Goal: Transaction & Acquisition: Purchase product/service

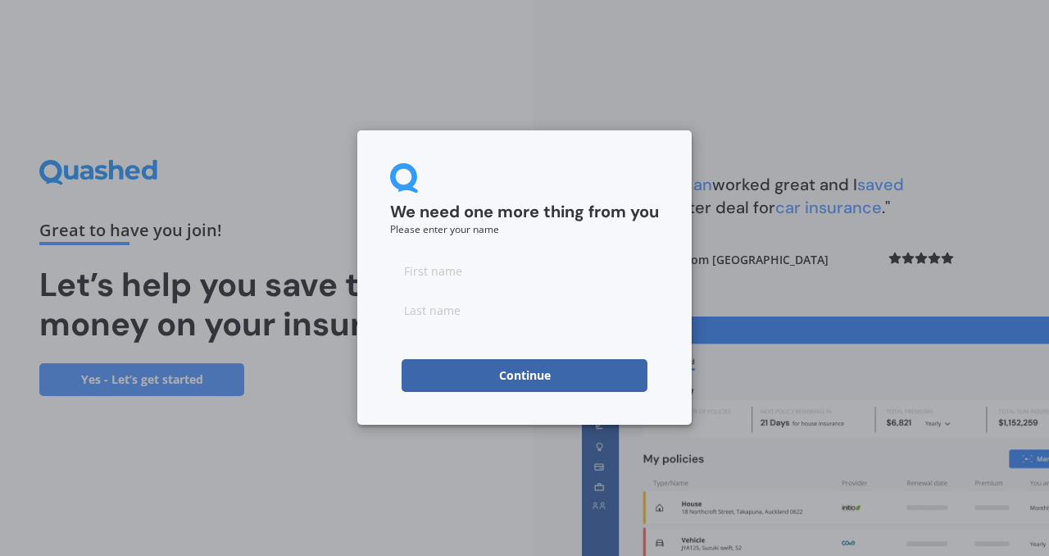
click at [491, 282] on input at bounding box center [524, 270] width 269 height 33
type input "[PERSON_NAME]"
click at [428, 309] on input at bounding box center [524, 309] width 269 height 33
type input "[PERSON_NAME]"
click at [391, 342] on form "We need one more thing from you Please enter your name [PERSON_NAME] Continue" at bounding box center [524, 277] width 269 height 229
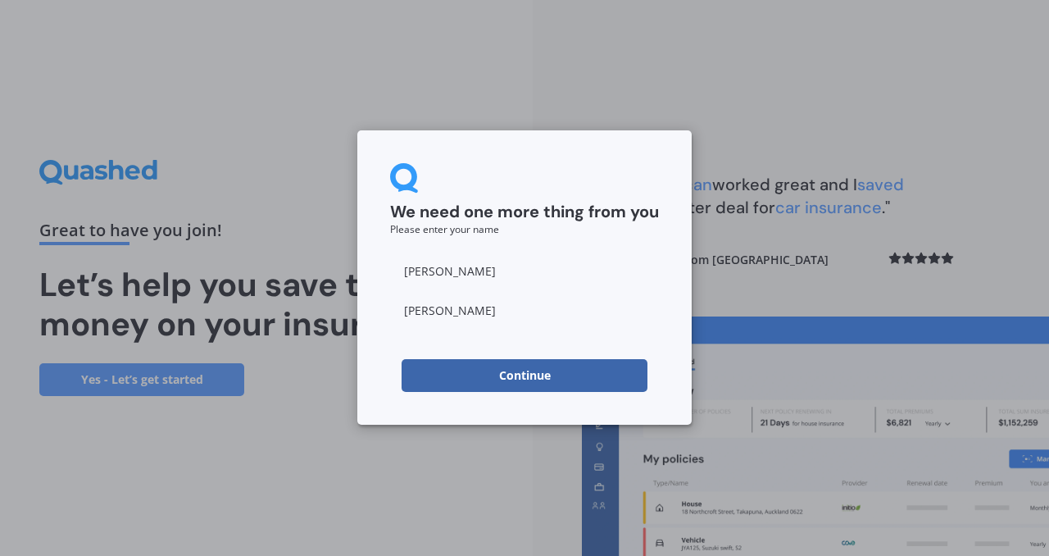
click at [461, 369] on button "Continue" at bounding box center [525, 375] width 246 height 33
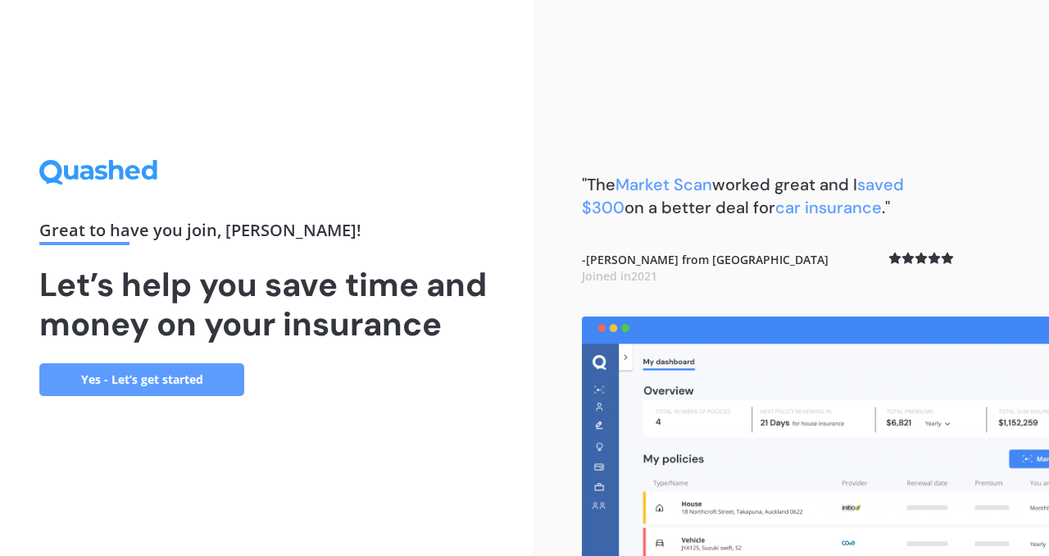
click at [198, 380] on link "Yes - Let’s get started" at bounding box center [141, 379] width 205 height 33
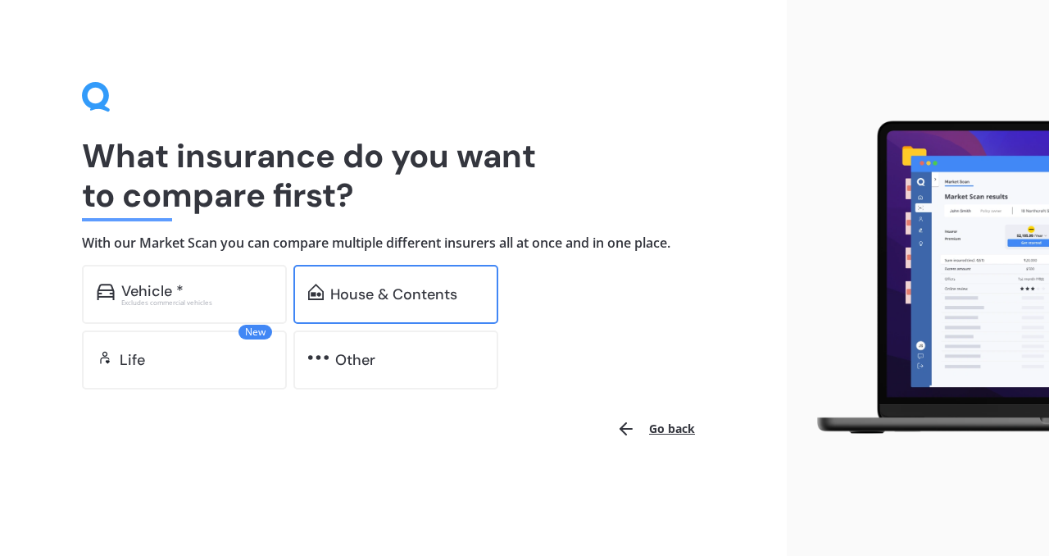
click at [395, 295] on div "House & Contents" at bounding box center [393, 294] width 127 height 16
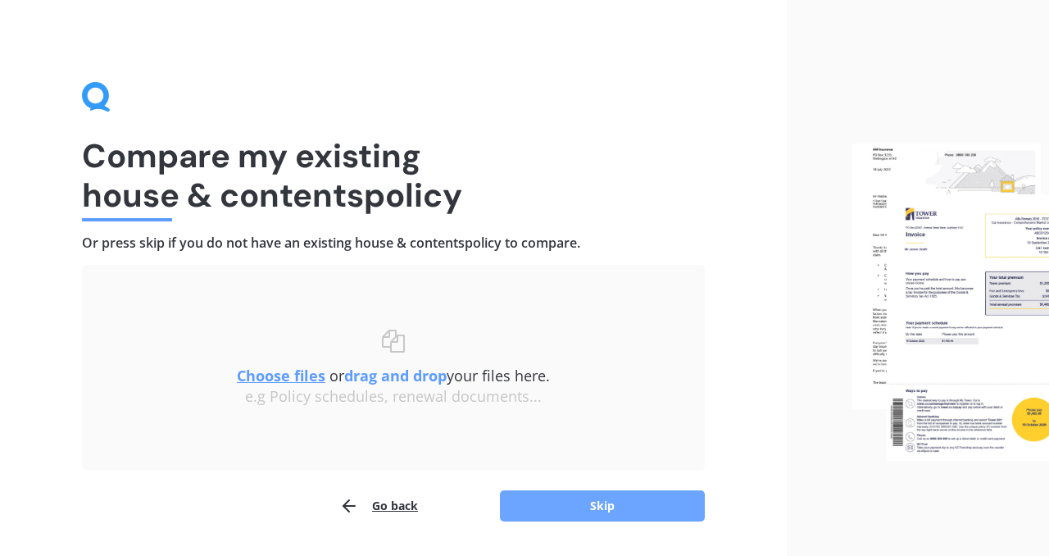
click at [572, 501] on button "Skip" at bounding box center [602, 505] width 205 height 31
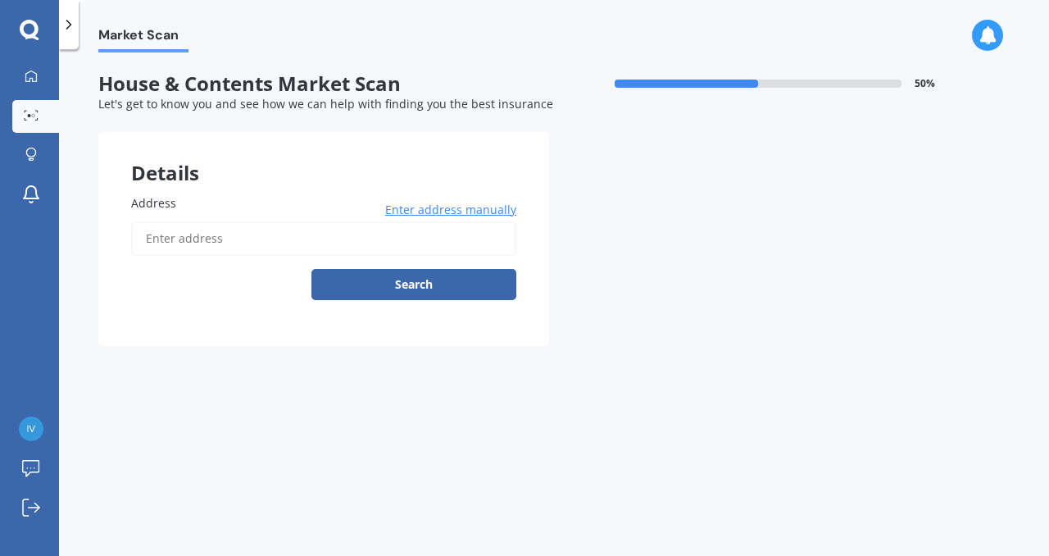
click at [193, 238] on input "Address" at bounding box center [323, 238] width 385 height 34
click at [333, 269] on button "Search" at bounding box center [413, 284] width 205 height 31
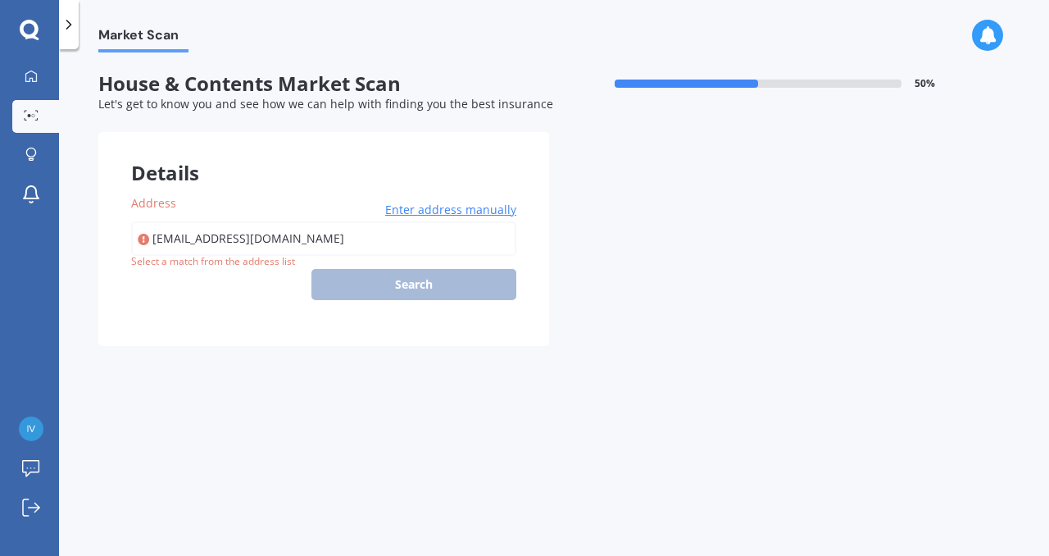
click at [326, 235] on input "[EMAIL_ADDRESS][DOMAIN_NAME]" at bounding box center [323, 238] width 385 height 34
type input "i"
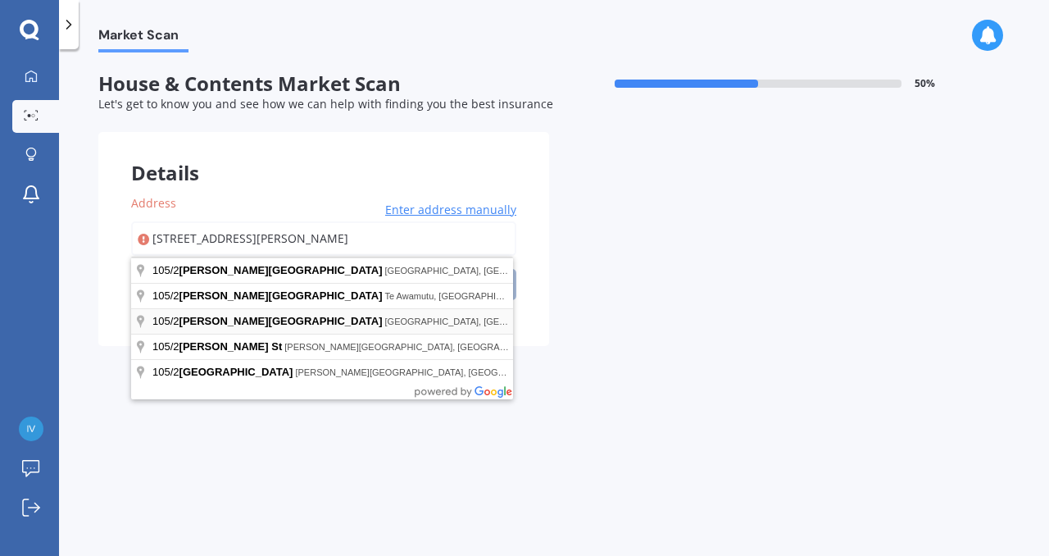
type input "[STREET_ADDRESS][PERSON_NAME]"
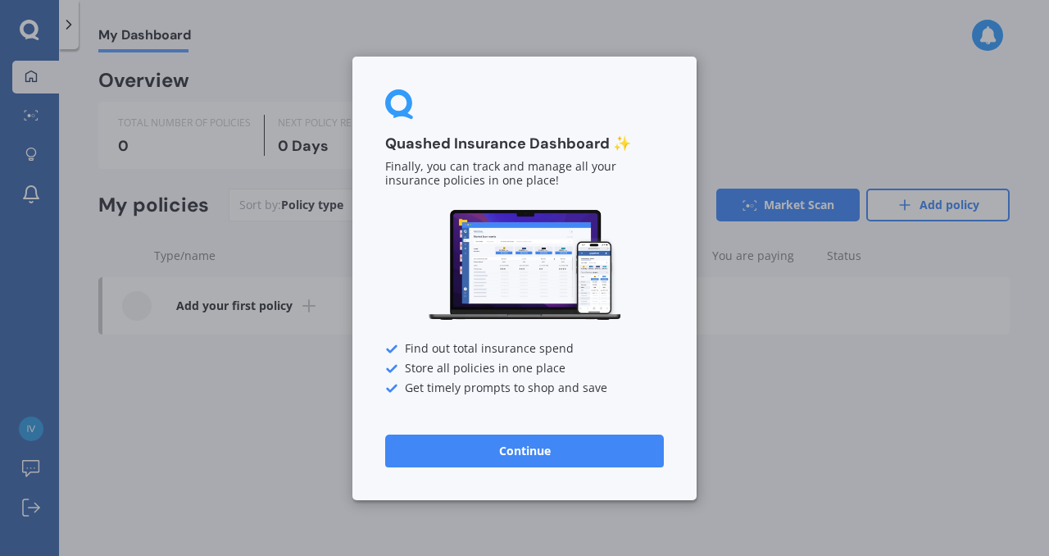
click at [444, 447] on button "Continue" at bounding box center [524, 449] width 279 height 33
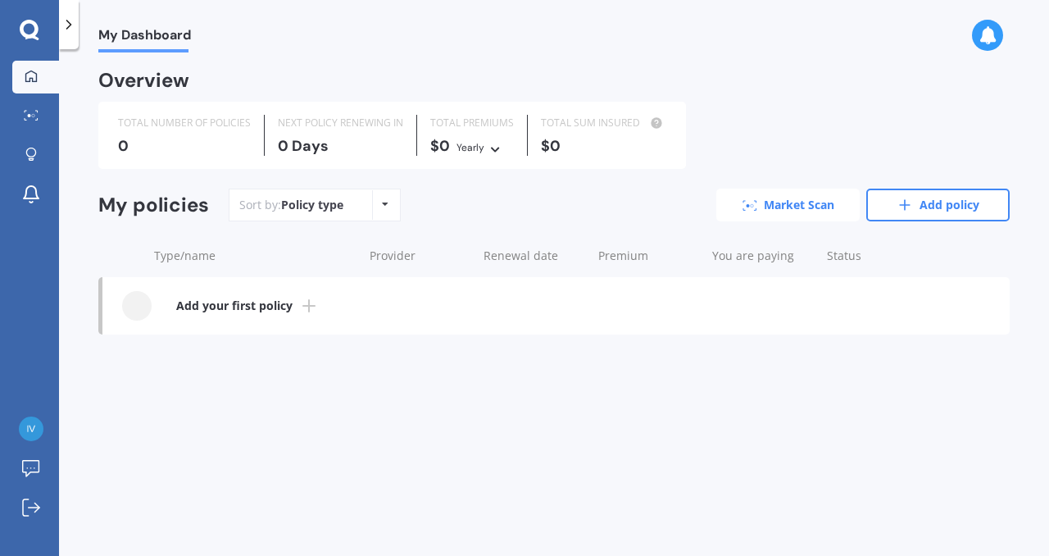
click at [762, 212] on link "Market Scan" at bounding box center [787, 204] width 143 height 33
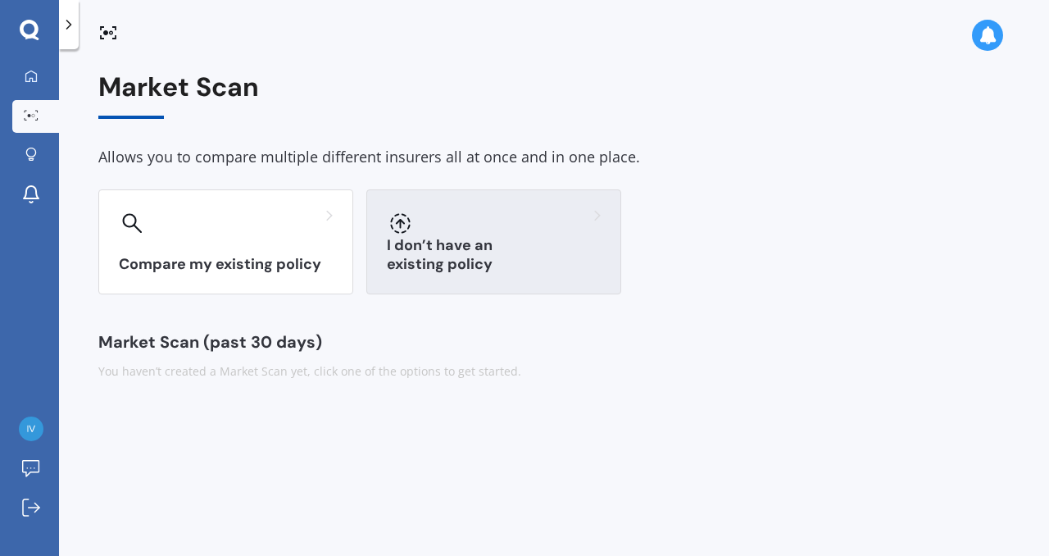
click at [468, 233] on div at bounding box center [494, 223] width 214 height 26
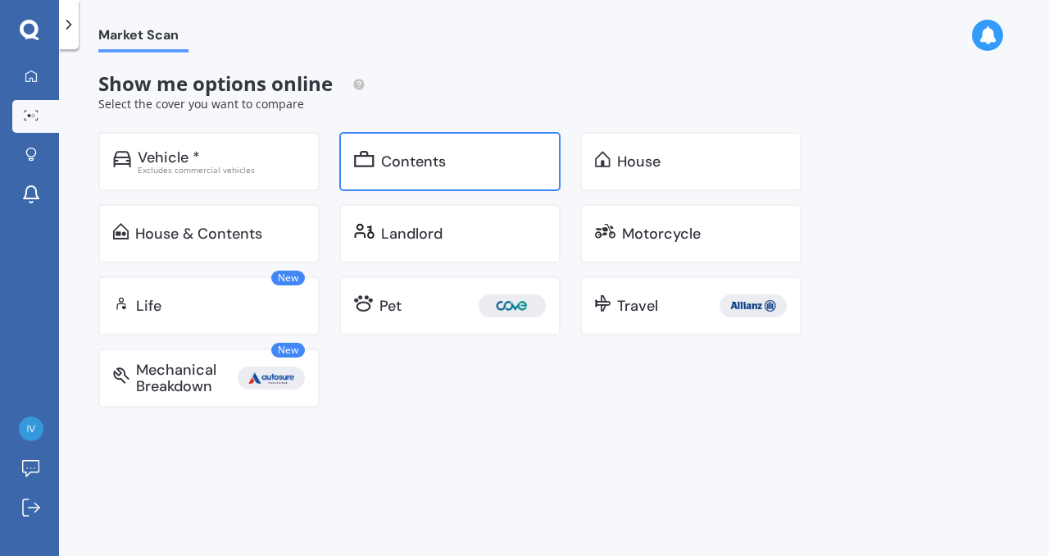
click at [451, 173] on div "Contents" at bounding box center [449, 161] width 221 height 59
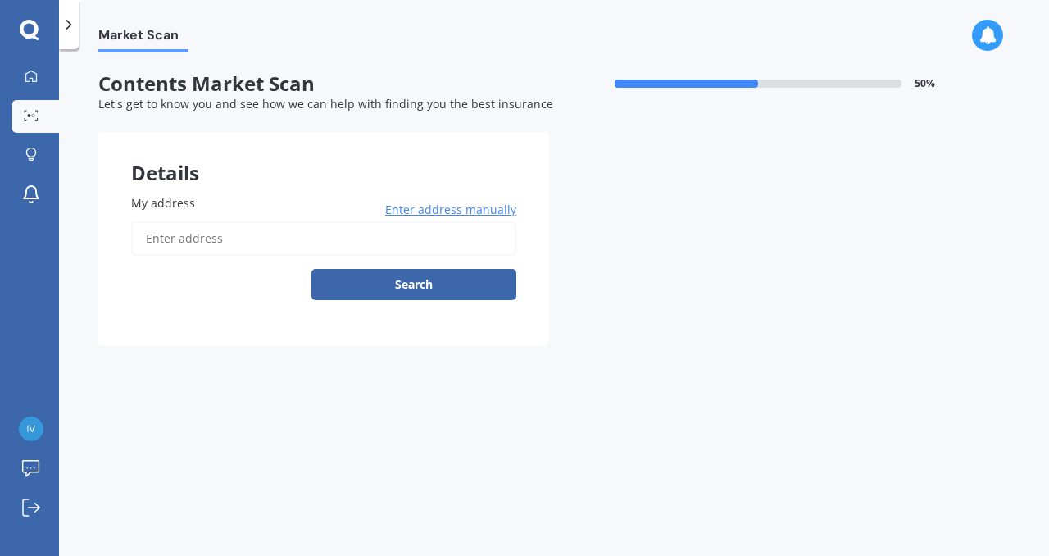
click at [270, 233] on input "My address" at bounding box center [323, 238] width 385 height 34
type input "[STREET_ADDRESS][PERSON_NAME]"
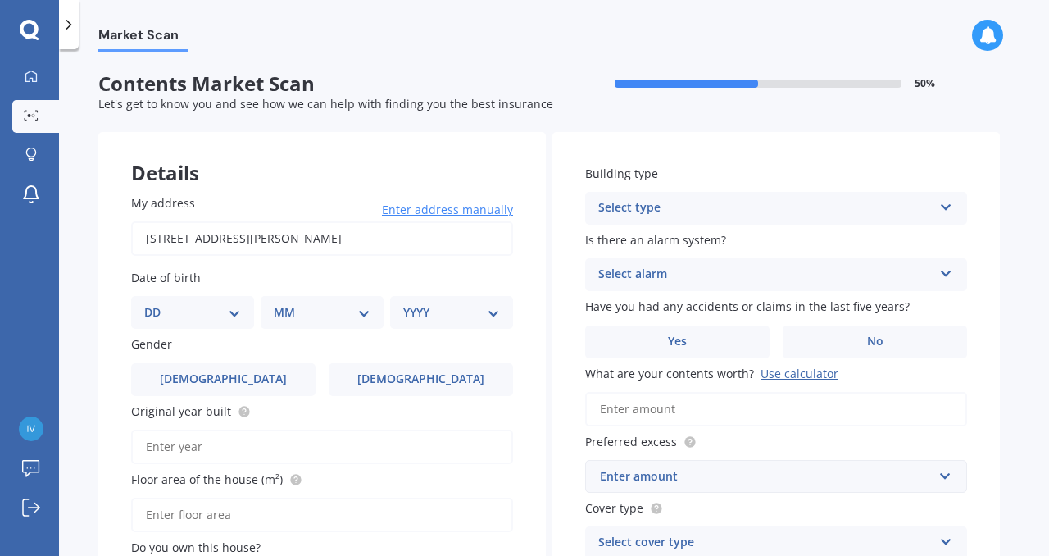
click at [642, 210] on div "Select type" at bounding box center [765, 208] width 334 height 20
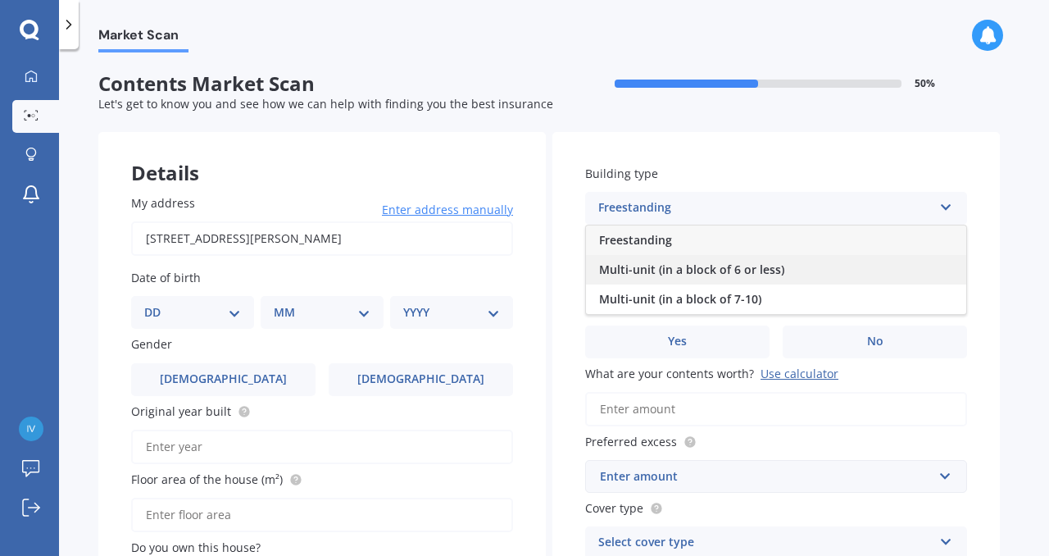
click at [644, 272] on span "Multi-unit (in a block of 6 or less)" at bounding box center [691, 269] width 185 height 16
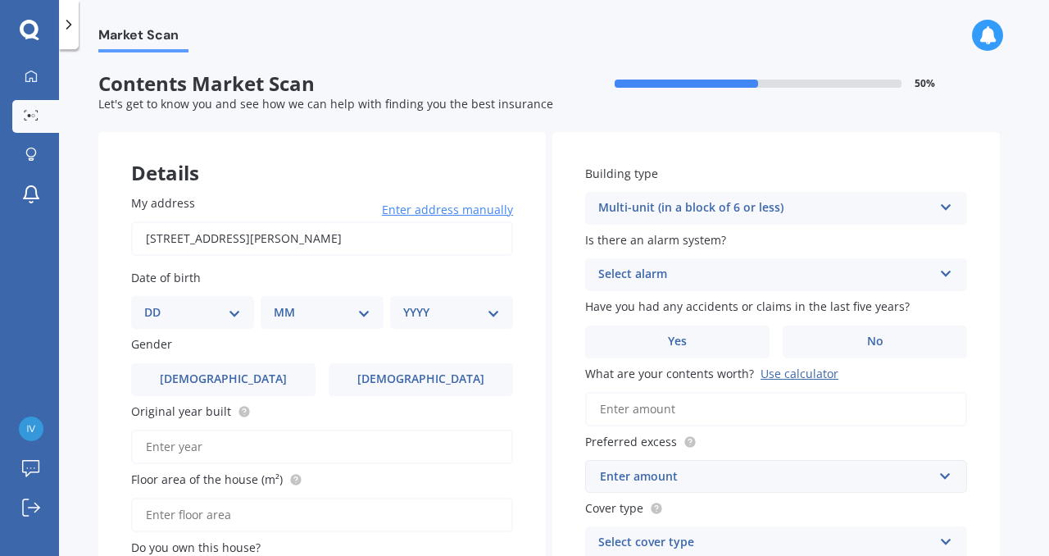
click at [647, 275] on div "Select alarm" at bounding box center [765, 275] width 334 height 20
click at [577, 293] on div "Building type Multi-unit (in a block of 6 or less) Freestanding Multi-unit (in …" at bounding box center [775, 362] width 447 height 461
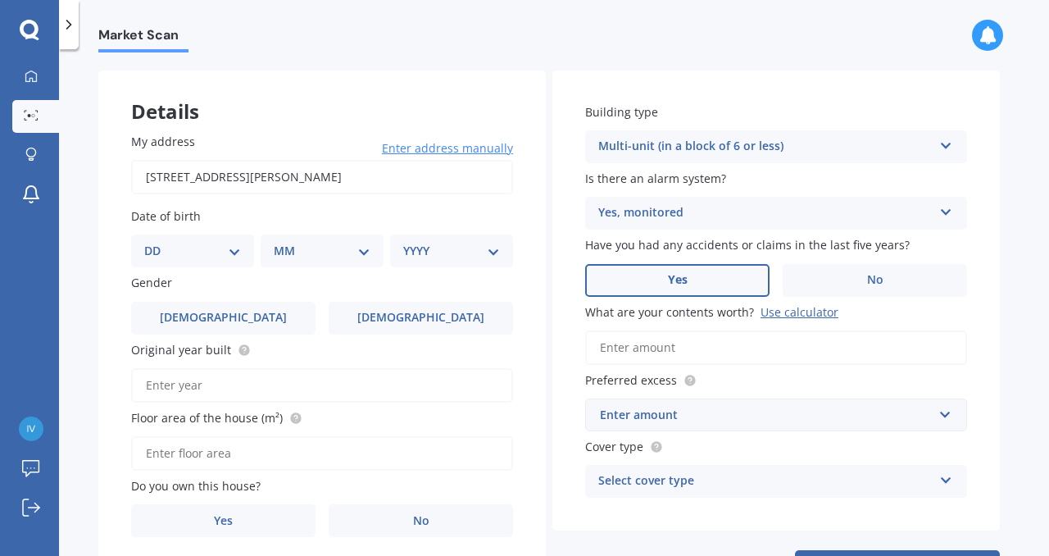
scroll to position [64, 0]
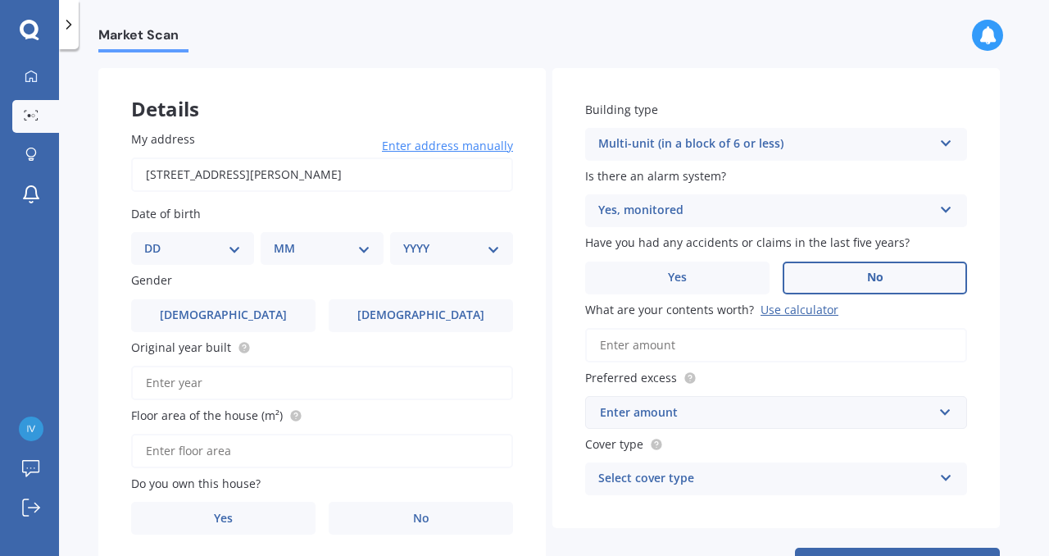
click at [829, 281] on label "No" at bounding box center [875, 277] width 184 height 33
click at [0, 0] on input "No" at bounding box center [0, 0] width 0 height 0
click at [169, 249] on select "DD 01 02 03 04 05 06 07 08 09 10 11 12 13 14 15 16 17 18 19 20 21 22 23 24 25 2…" at bounding box center [192, 248] width 97 height 18
select select "10"
click at [157, 240] on select "DD 01 02 03 04 05 06 07 08 09 10 11 12 13 14 15 16 17 18 19 20 21 22 23 24 25 2…" at bounding box center [192, 248] width 97 height 18
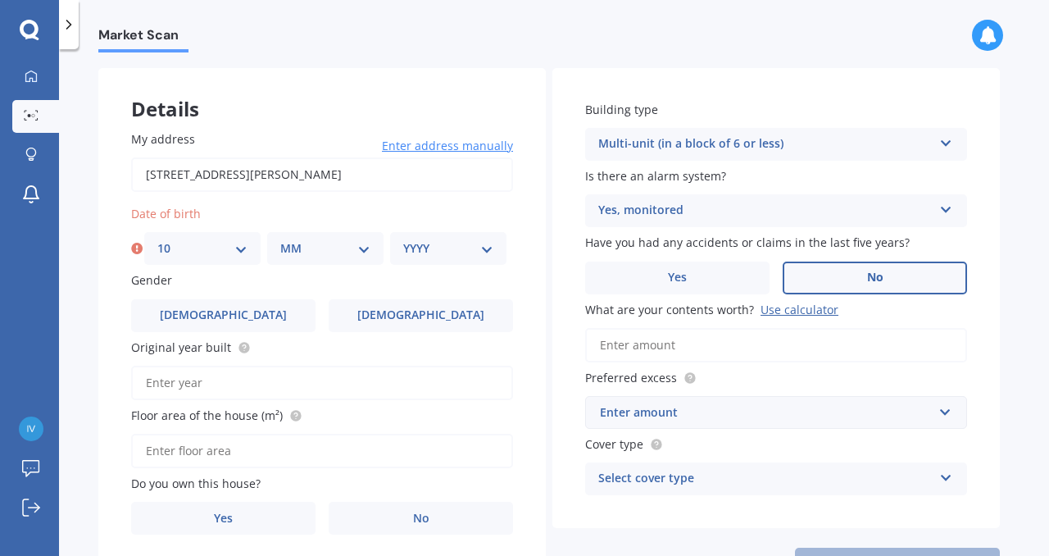
click at [304, 250] on select "MM 01 02 03 04 05 06 07 08 09 10 11 12" at bounding box center [325, 248] width 90 height 18
select select "08"
click at [280, 240] on select "MM 01 02 03 04 05 06 07 08 09 10 11 12" at bounding box center [325, 248] width 90 height 18
click at [414, 258] on div "YYYY 2009 2008 2007 2006 2005 2004 2003 2002 2001 2000 1999 1998 1997 1996 1995…" at bounding box center [448, 248] width 116 height 33
click at [419, 248] on select "YYYY 2009 2008 2007 2006 2005 2004 2003 2002 2001 2000 1999 1998 1997 1996 1995…" at bounding box center [448, 248] width 90 height 18
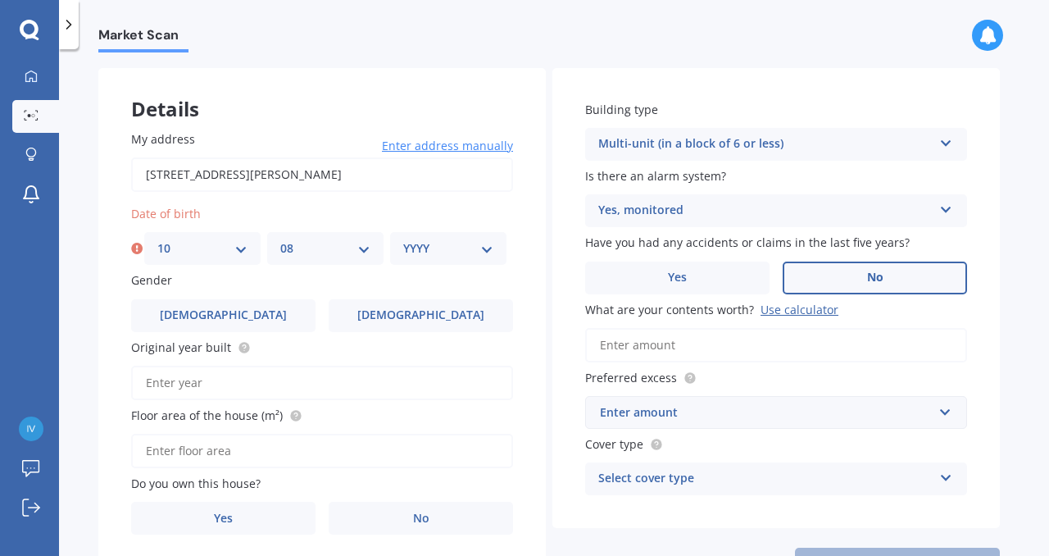
select select "1996"
click at [403, 240] on select "YYYY 2009 2008 2007 2006 2005 2004 2003 2002 2001 2000 1999 1998 1997 1996 1995…" at bounding box center [448, 248] width 90 height 18
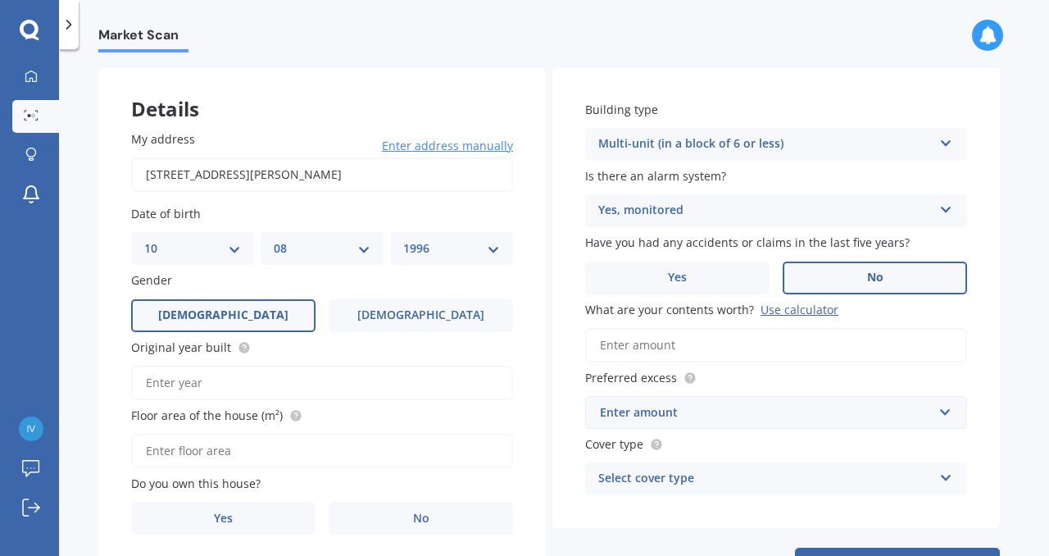
click at [227, 318] on span "[DEMOGRAPHIC_DATA]" at bounding box center [223, 315] width 130 height 14
click at [0, 0] on input "[DEMOGRAPHIC_DATA]" at bounding box center [0, 0] width 0 height 0
click at [254, 384] on input "Original year built" at bounding box center [322, 382] width 382 height 34
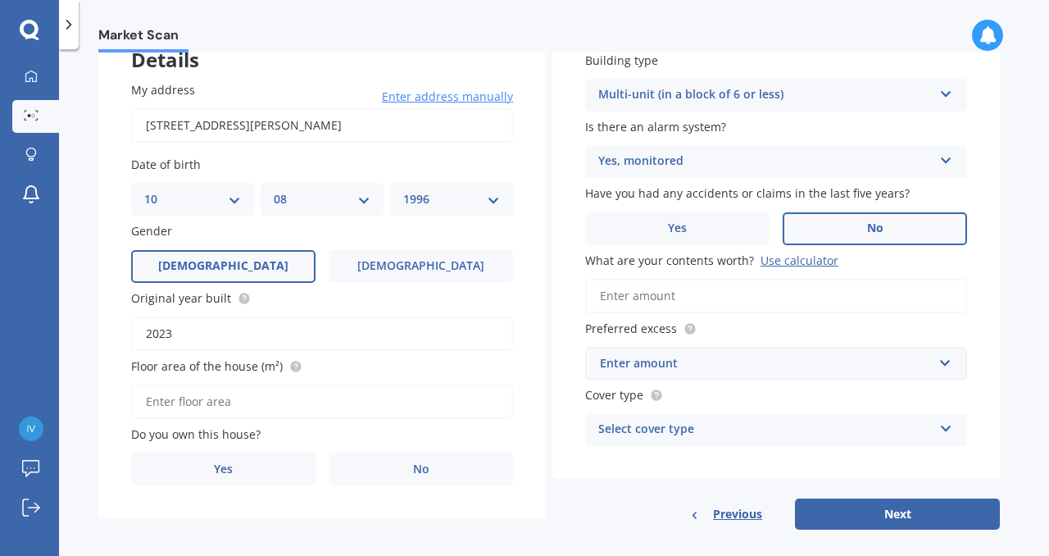
scroll to position [132, 0]
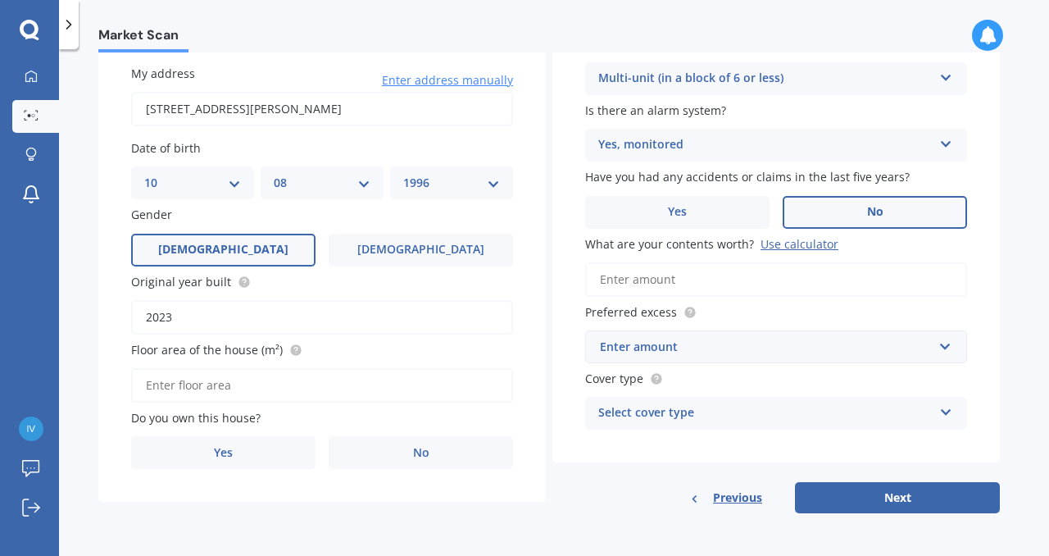
type input "2023"
click at [243, 385] on input "Floor area of the house (m²)" at bounding box center [322, 385] width 382 height 34
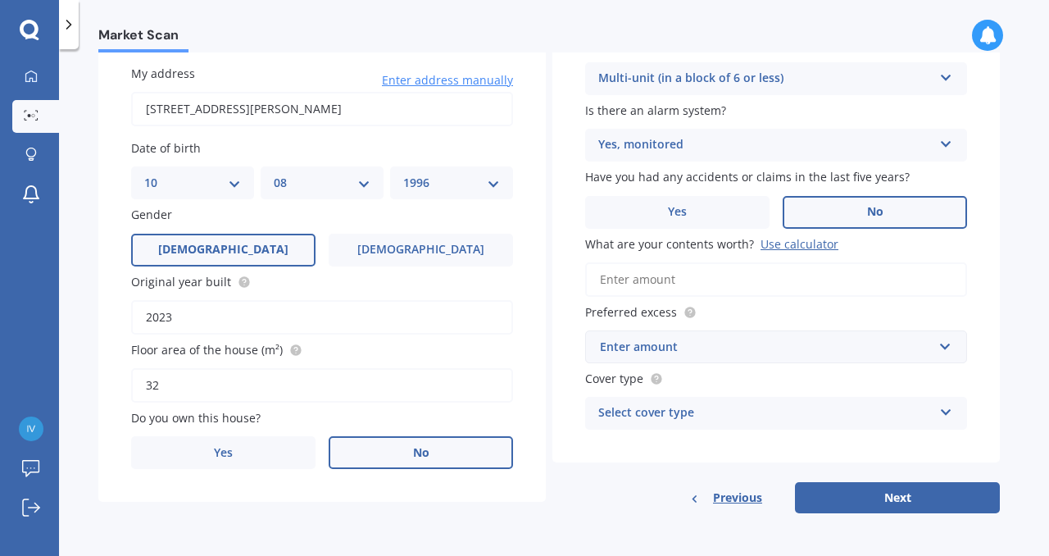
type input "32"
click at [383, 447] on label "No" at bounding box center [421, 452] width 184 height 33
click at [0, 0] on input "No" at bounding box center [0, 0] width 0 height 0
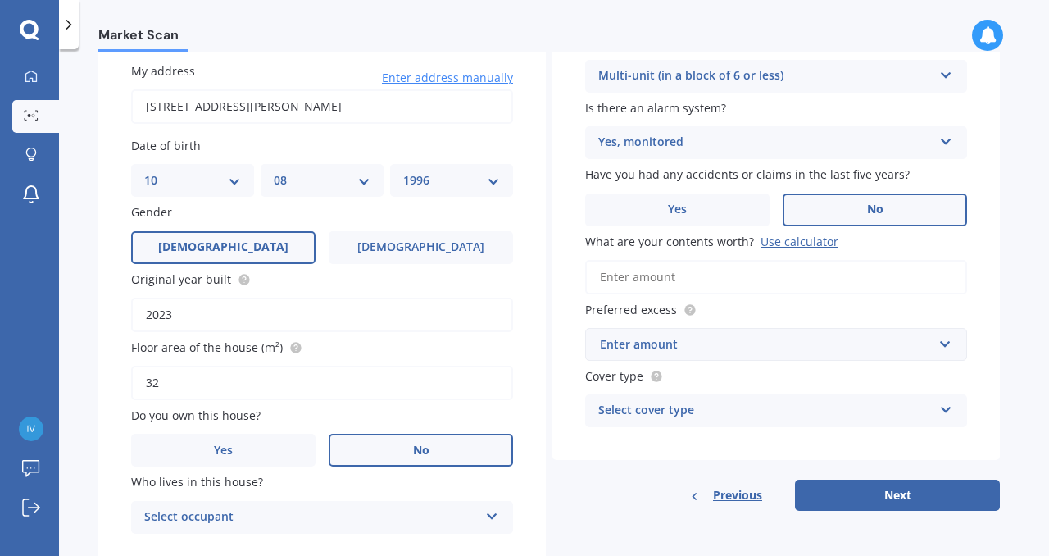
scroll to position [188, 0]
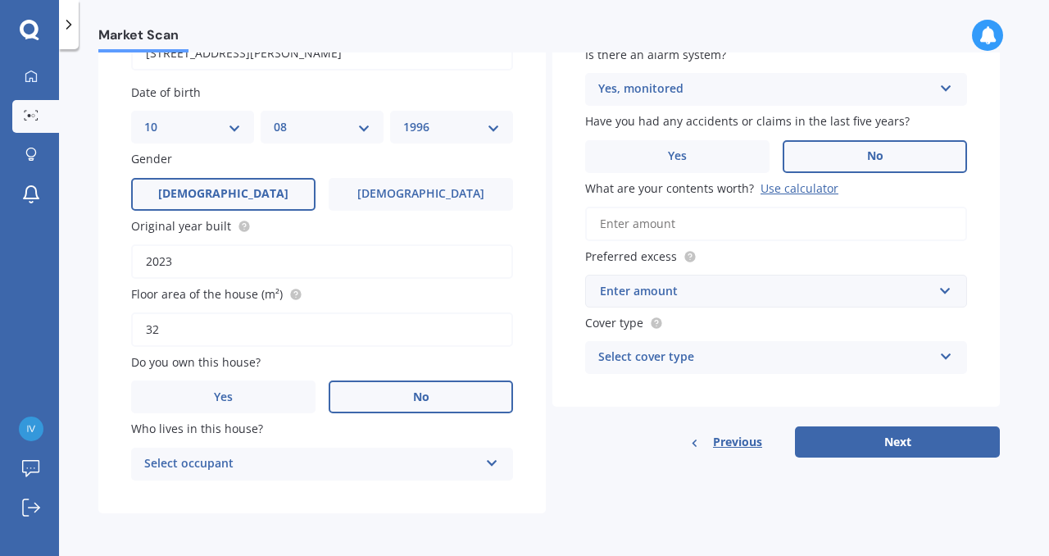
click at [493, 458] on icon at bounding box center [492, 459] width 14 height 11
click at [418, 496] on div "Tenant" at bounding box center [322, 495] width 380 height 29
click at [491, 464] on icon at bounding box center [492, 459] width 14 height 11
click at [578, 474] on div "Details My address [STREET_ADDRESS][PERSON_NAME] 1022 Enter address manually Se…" at bounding box center [548, 230] width 901 height 566
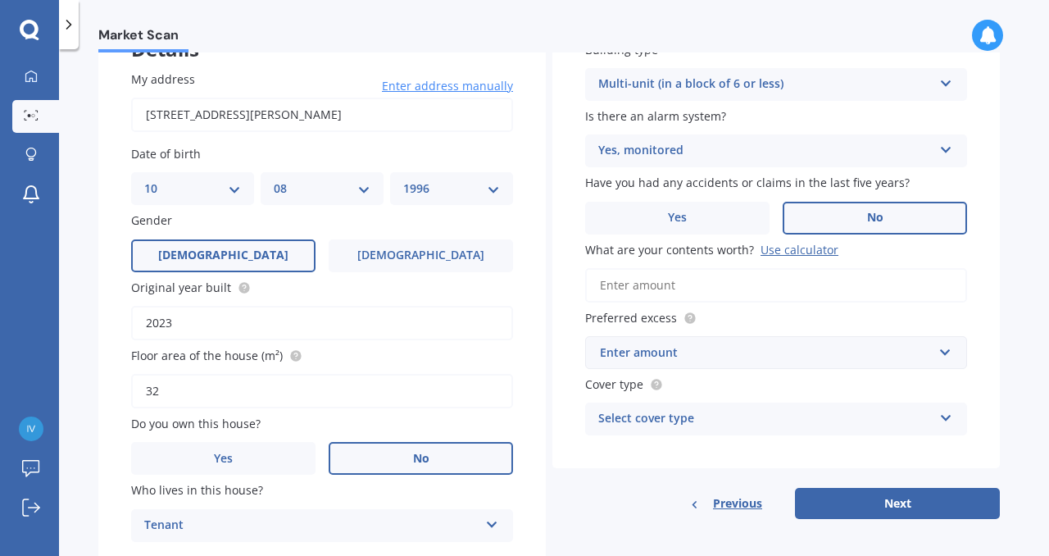
scroll to position [129, 0]
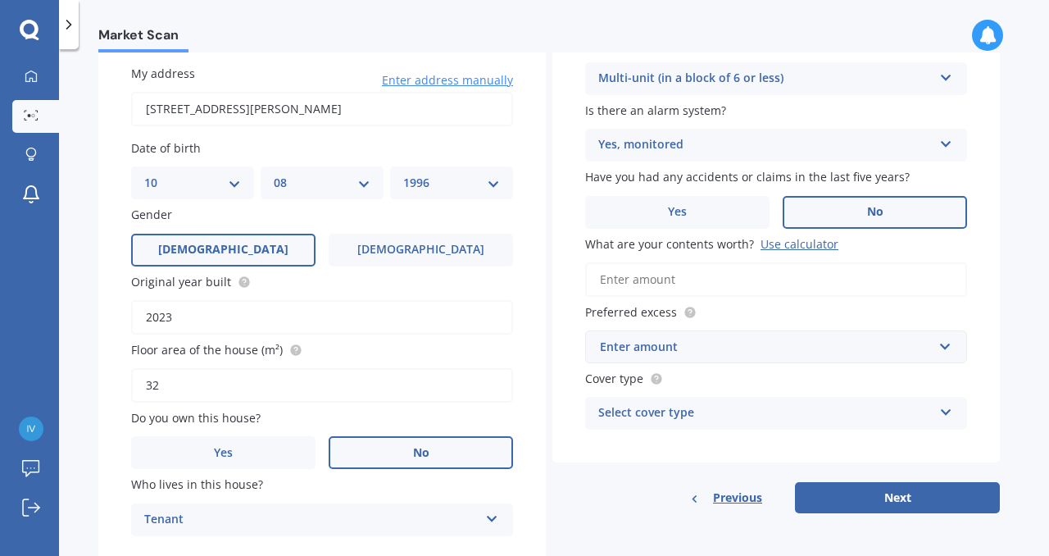
click at [657, 352] on div "Enter amount" at bounding box center [766, 347] width 333 height 18
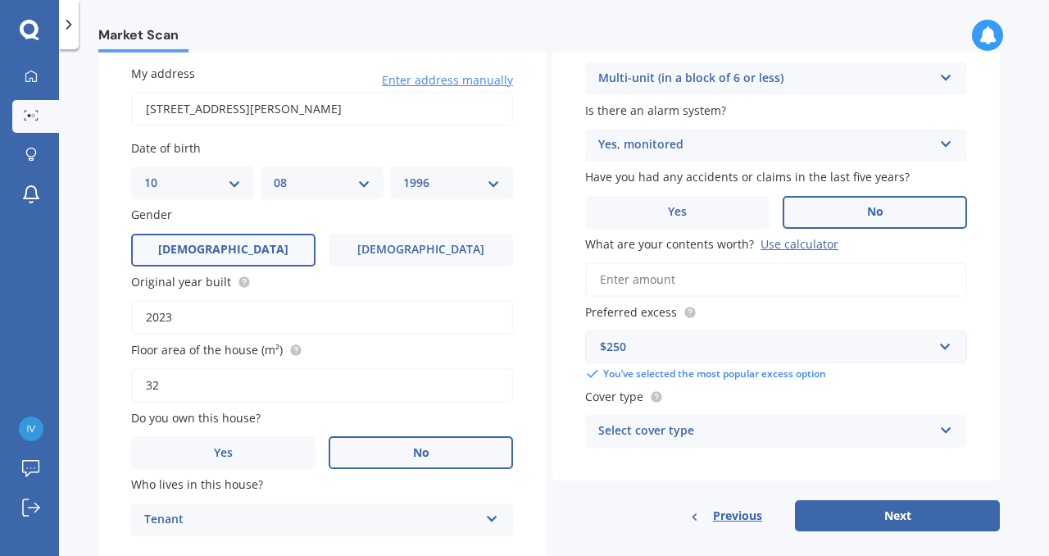
click at [724, 318] on label "Preferred excess" at bounding box center [772, 311] width 375 height 17
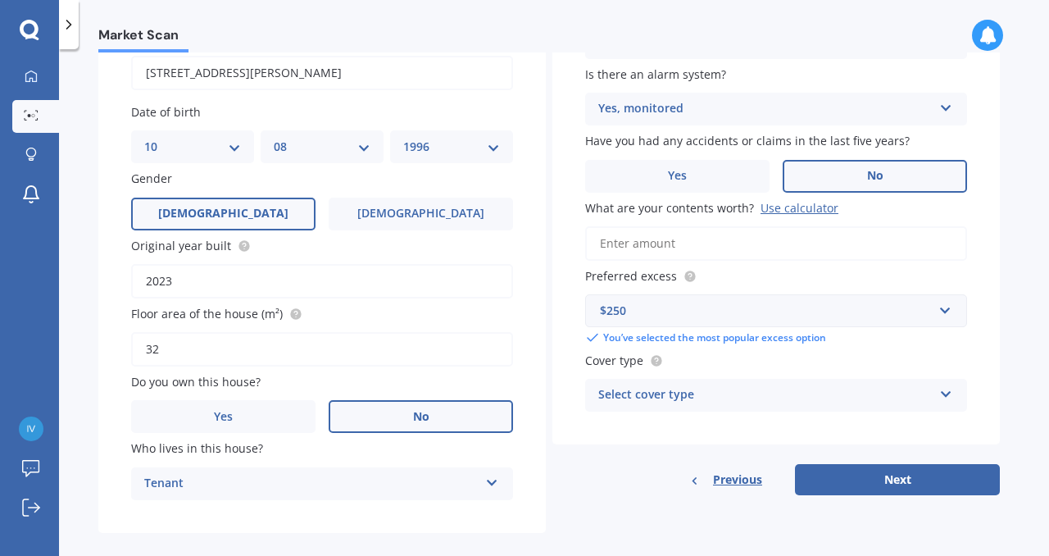
scroll to position [188, 0]
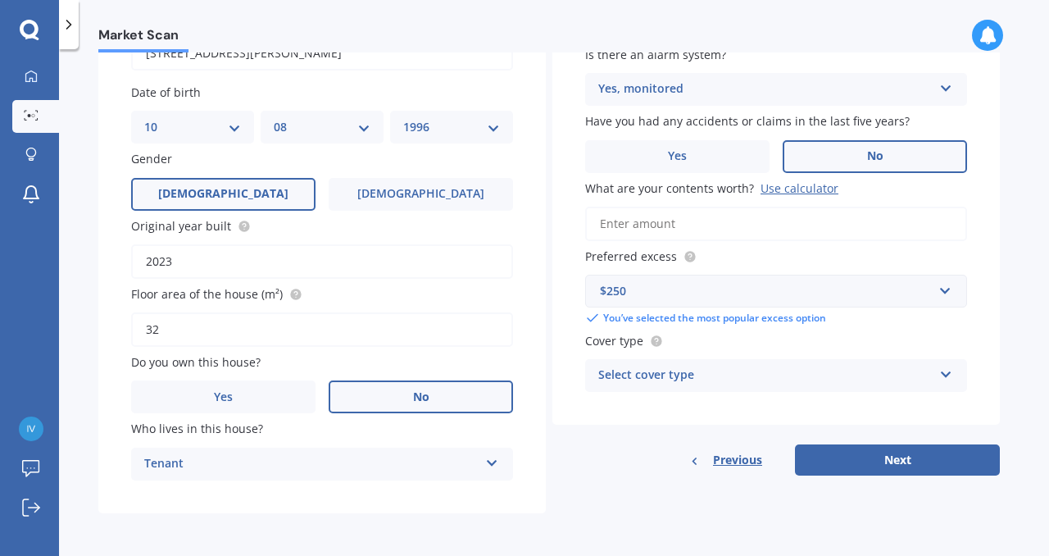
click at [704, 295] on div "$250" at bounding box center [766, 291] width 333 height 18
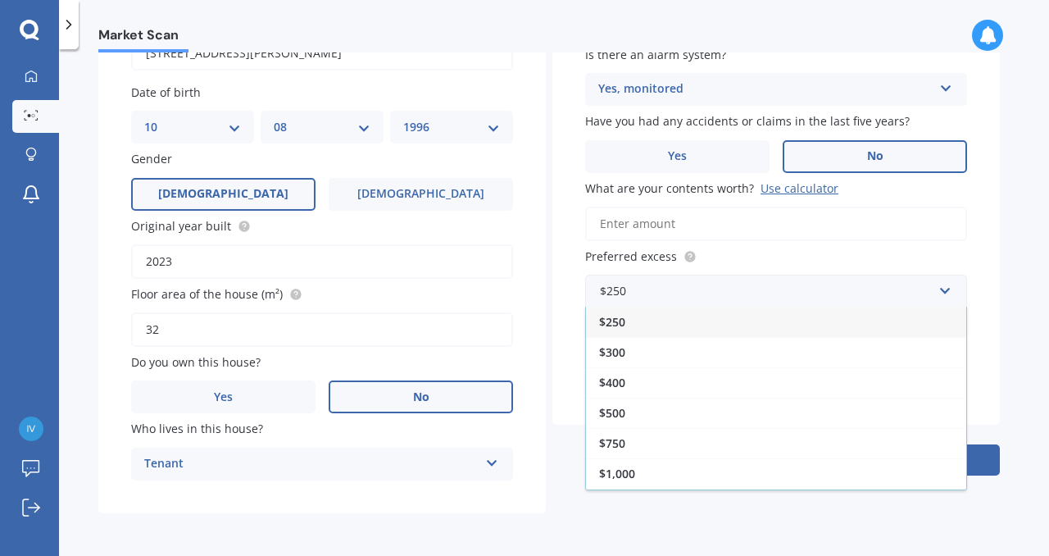
click at [737, 260] on label "Preferred excess" at bounding box center [772, 255] width 375 height 17
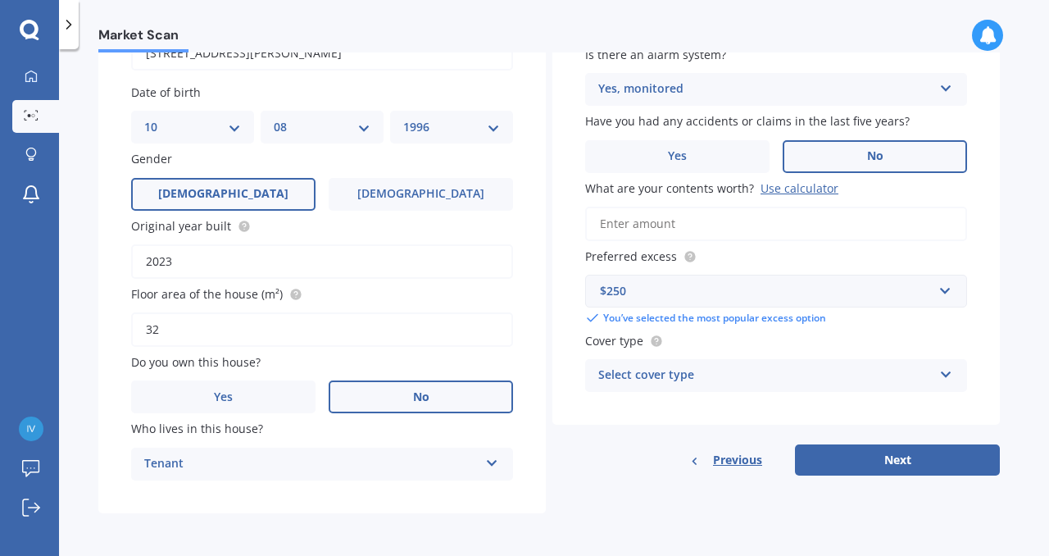
click at [686, 378] on div "Select cover type" at bounding box center [765, 375] width 334 height 20
click at [658, 408] on div "High" at bounding box center [776, 407] width 380 height 29
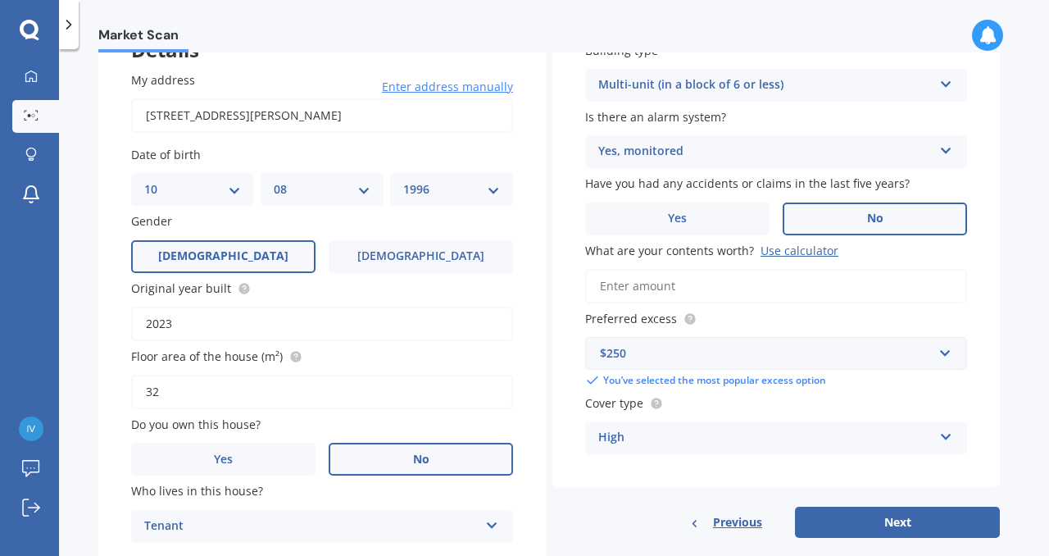
scroll to position [122, 0]
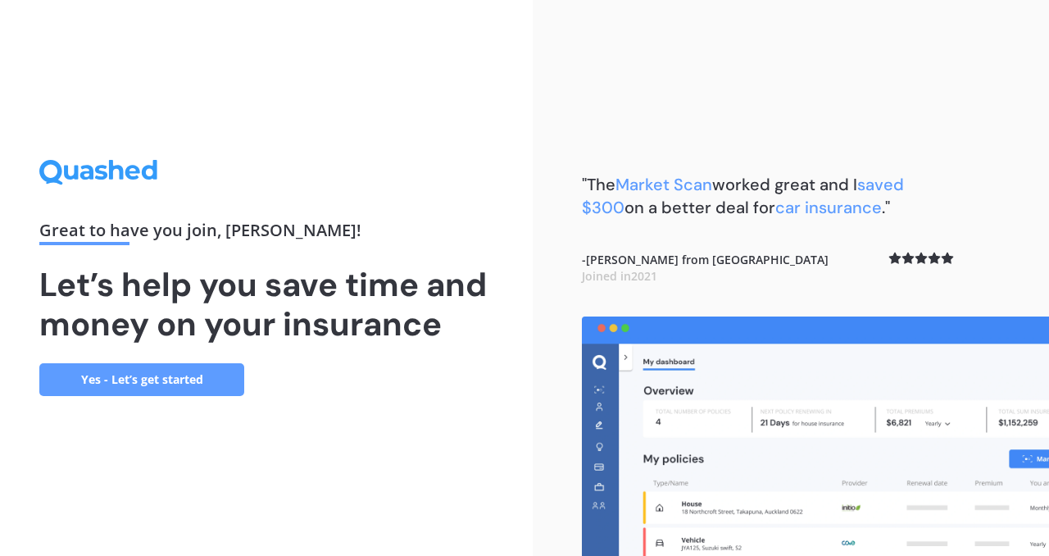
click at [199, 381] on link "Yes - Let’s get started" at bounding box center [141, 379] width 205 height 33
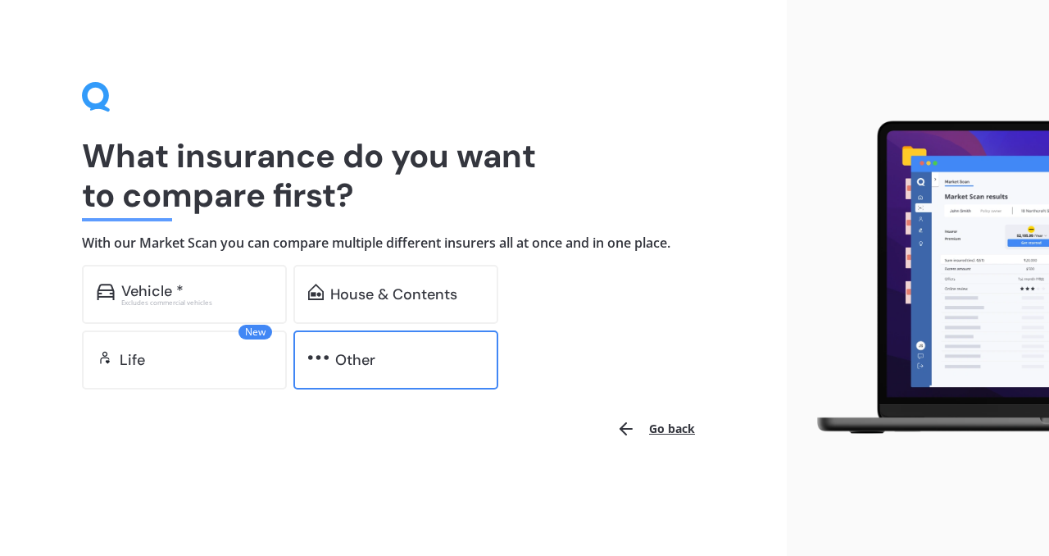
click at [323, 351] on img at bounding box center [318, 357] width 20 height 16
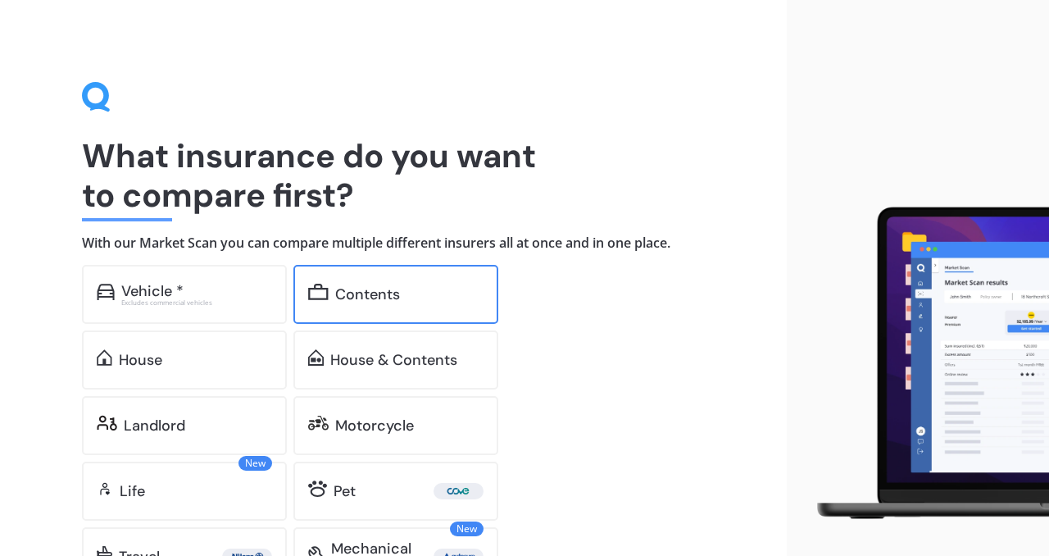
click at [347, 280] on div "Contents" at bounding box center [395, 294] width 205 height 59
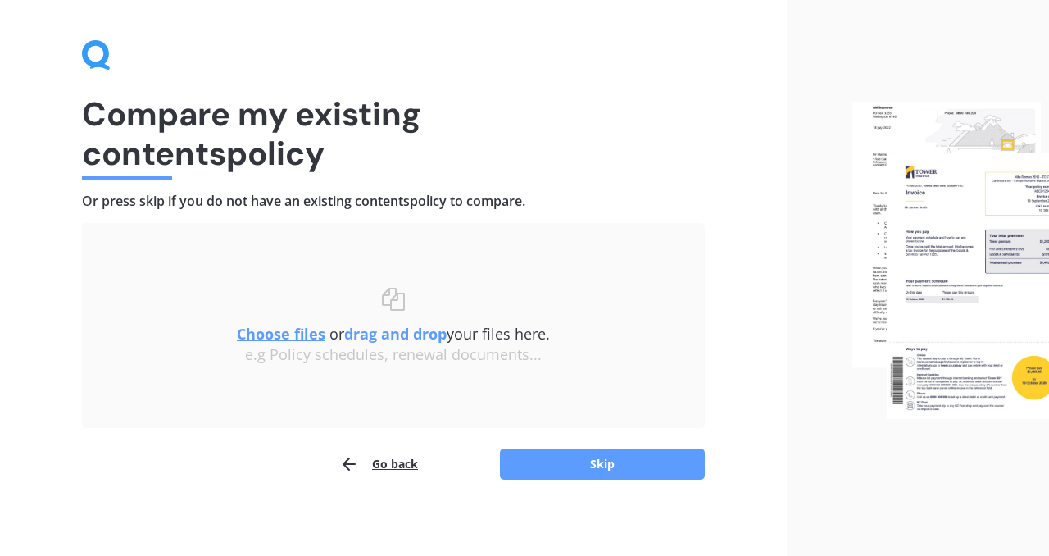
scroll to position [48, 0]
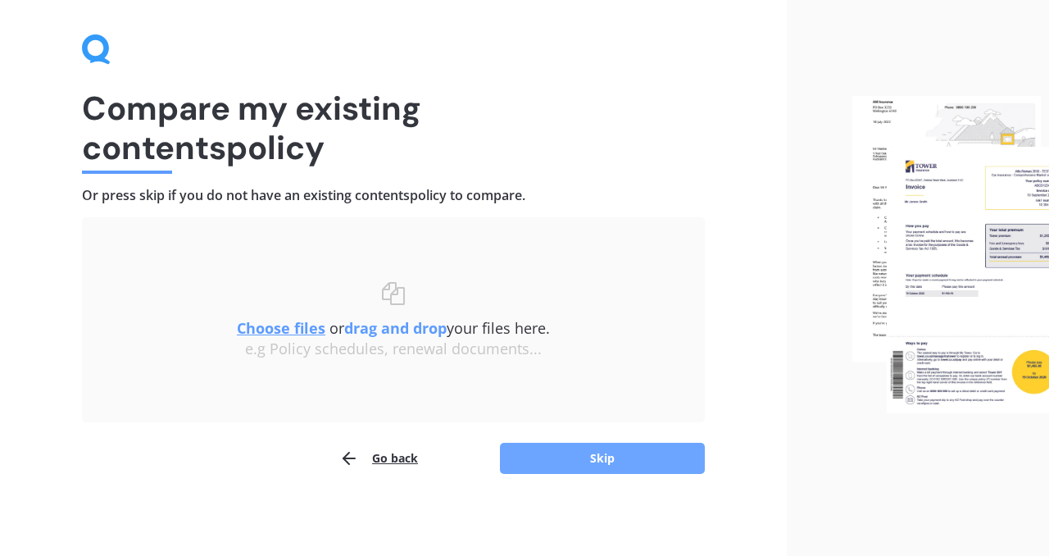
click at [551, 442] on button "Skip" at bounding box center [602, 457] width 205 height 31
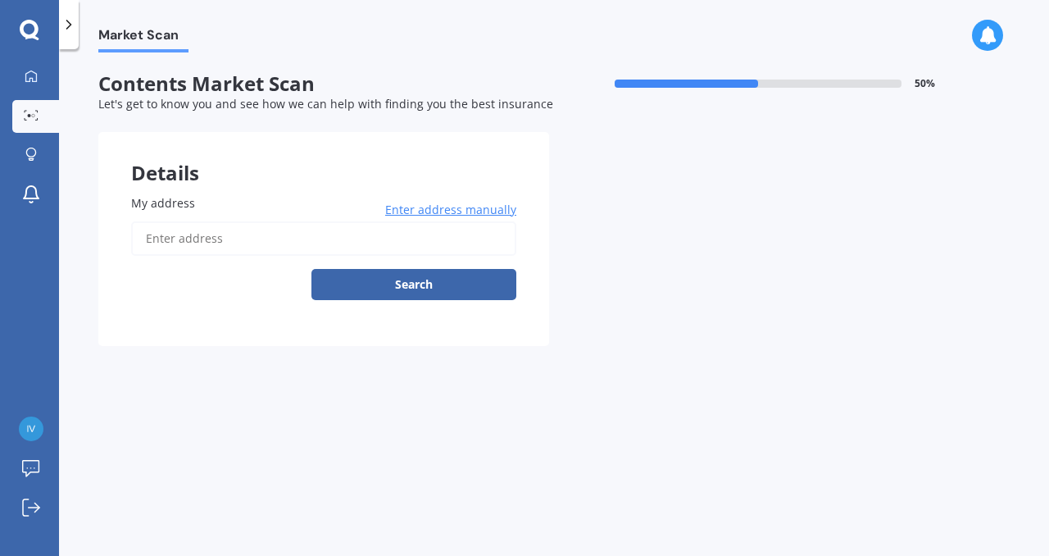
click at [275, 245] on input "My address" at bounding box center [323, 238] width 385 height 34
type input "[STREET_ADDRESS][PERSON_NAME]"
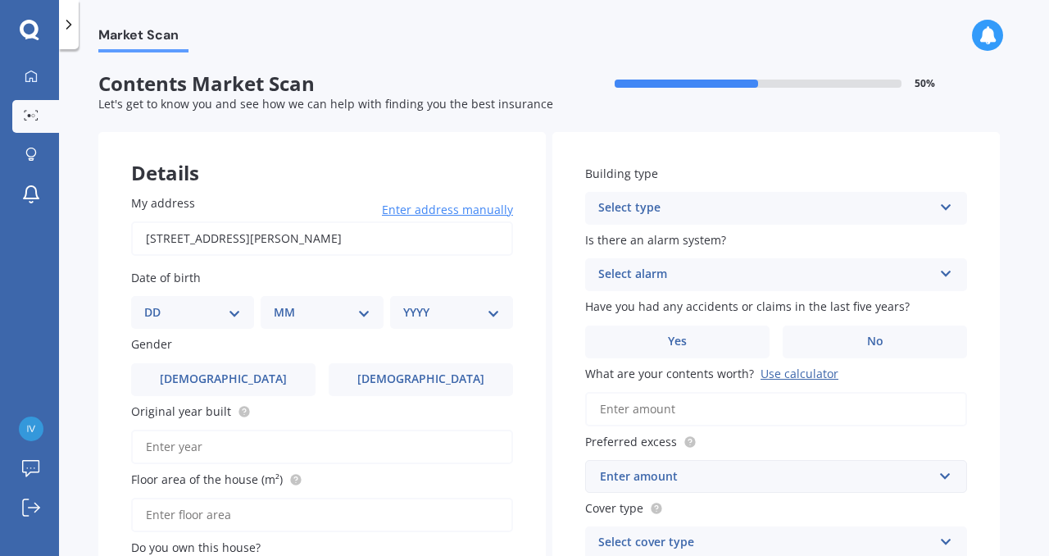
click at [158, 315] on select "DD 01 02 03 04 05 06 07 08 09 10 11 12 13 14 15 16 17 18 19 20 21 22 23 24 25 2…" at bounding box center [192, 312] width 97 height 18
select select "10"
click at [157, 304] on select "DD 01 02 03 04 05 06 07 08 09 10 11 12 13 14 15 16 17 18 19 20 21 22 23 24 25 2…" at bounding box center [192, 312] width 97 height 18
click at [280, 315] on select "MM 01 02 03 04 05 06 07 08 09 10 11 12" at bounding box center [325, 312] width 90 height 18
select select "08"
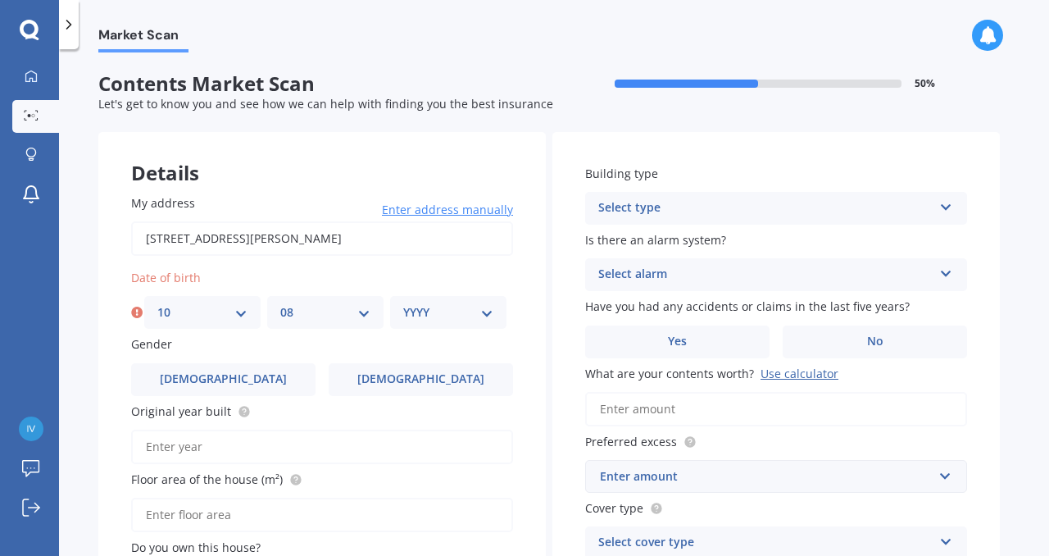
click at [280, 304] on select "MM 01 02 03 04 05 06 07 08 09 10 11 12" at bounding box center [325, 312] width 90 height 18
click at [435, 309] on select "YYYY 2009 2008 2007 2006 2005 2004 2003 2002 2001 2000 1999 1998 1997 1996 1995…" at bounding box center [448, 312] width 90 height 18
select select "1996"
click at [403, 304] on select "YYYY 2009 2008 2007 2006 2005 2004 2003 2002 2001 2000 1999 1998 1997 1996 1995…" at bounding box center [448, 312] width 90 height 18
click at [248, 388] on label "[DEMOGRAPHIC_DATA]" at bounding box center [223, 379] width 184 height 33
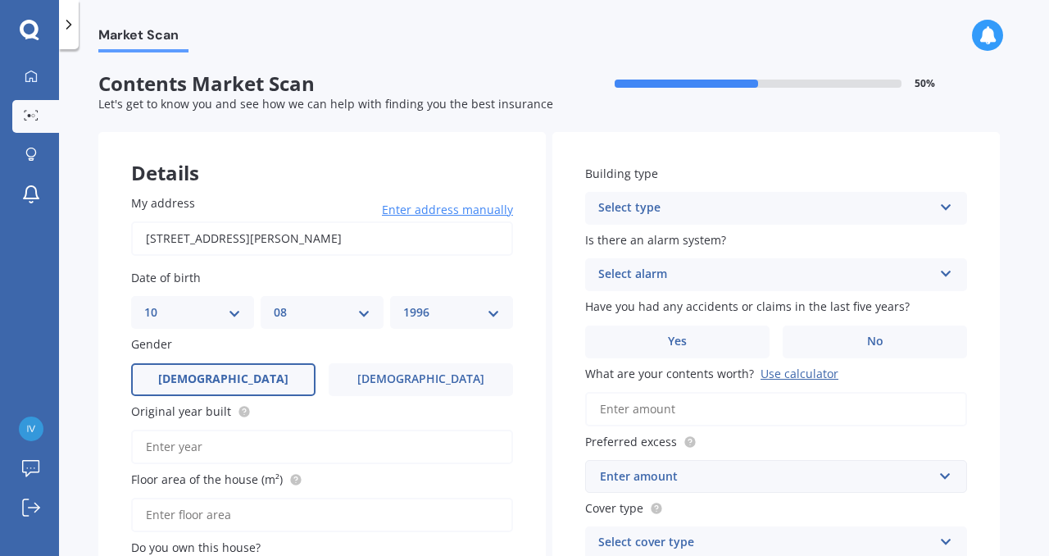
click at [0, 0] on input "[DEMOGRAPHIC_DATA]" at bounding box center [0, 0] width 0 height 0
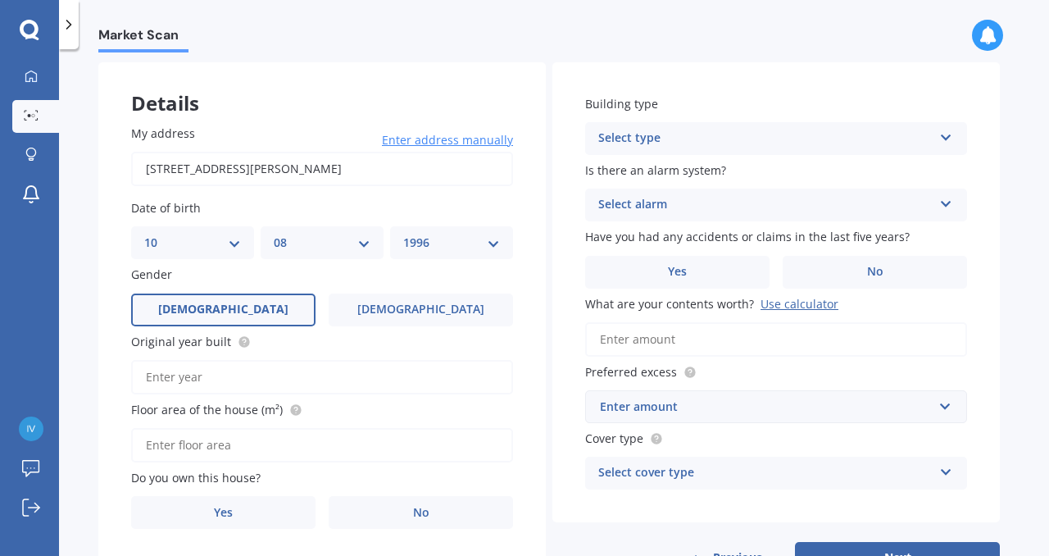
scroll to position [71, 0]
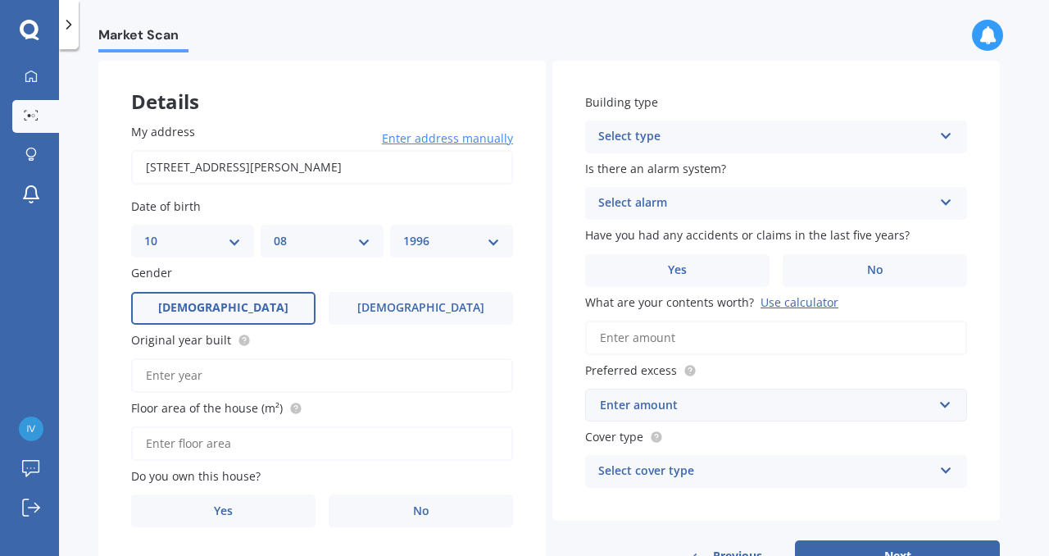
click at [225, 374] on input "Original year built" at bounding box center [322, 375] width 382 height 34
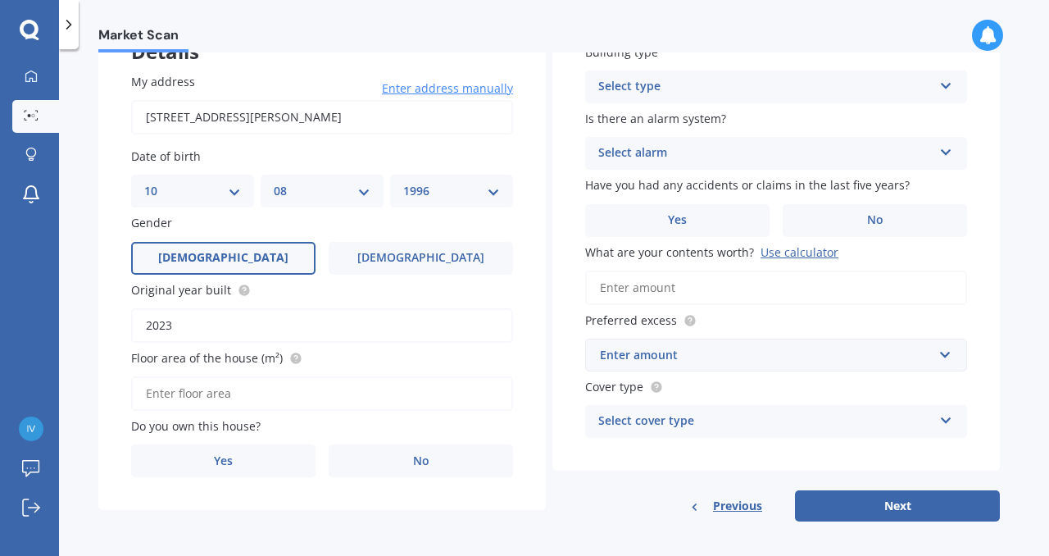
scroll to position [125, 0]
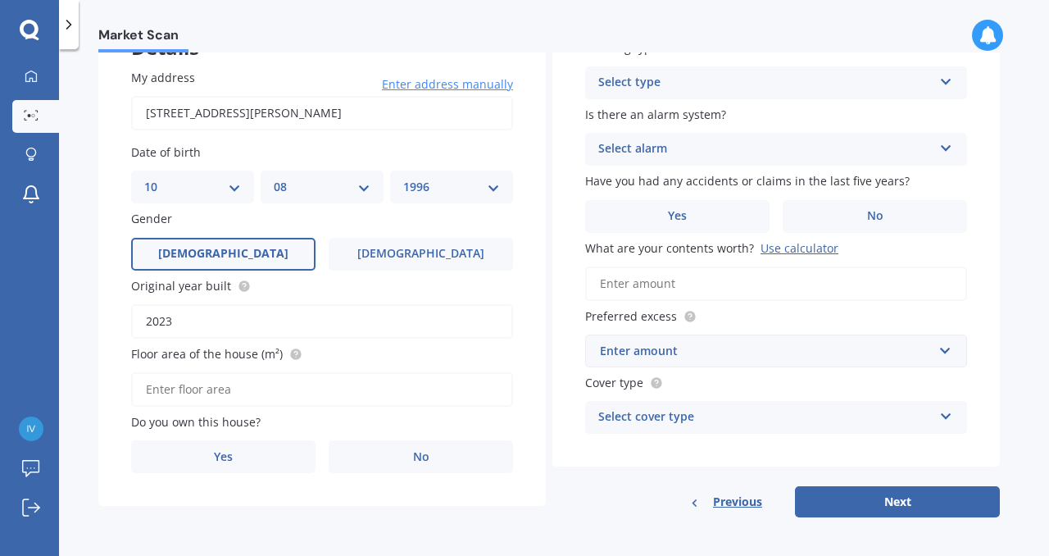
type input "2023"
click at [234, 397] on input "Floor area of the house (m²)" at bounding box center [322, 389] width 382 height 34
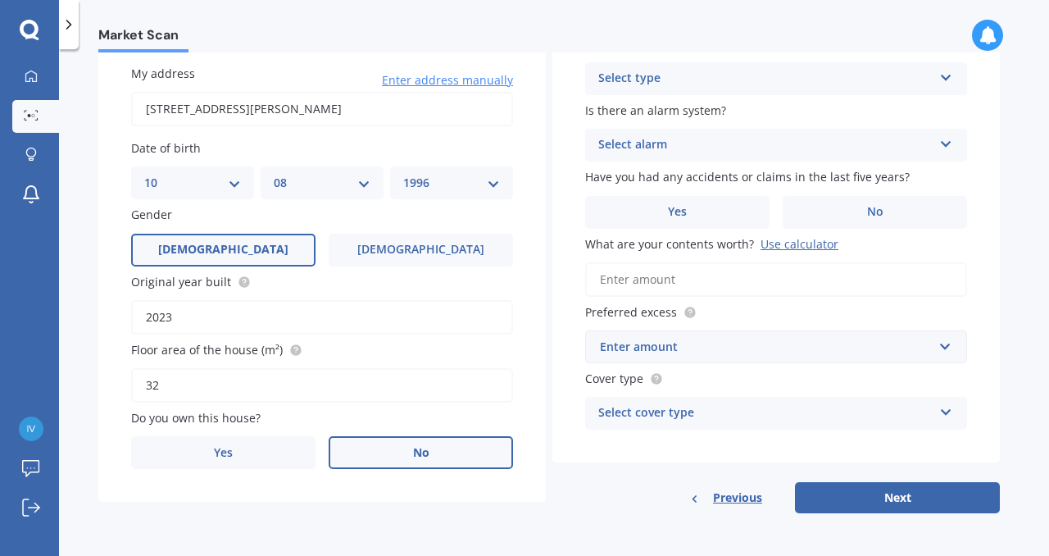
type input "32"
click at [390, 456] on label "No" at bounding box center [421, 452] width 184 height 33
click at [0, 0] on input "No" at bounding box center [0, 0] width 0 height 0
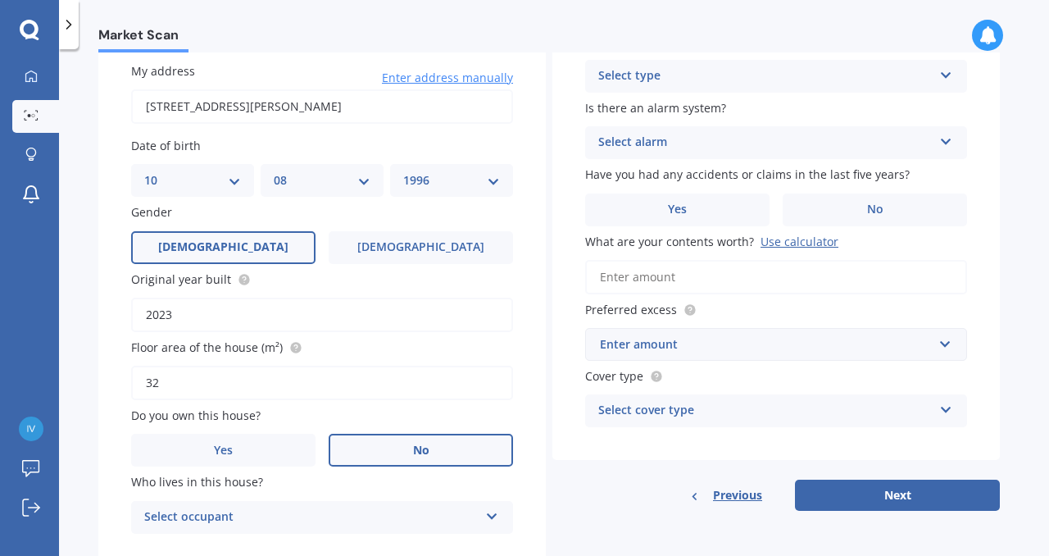
scroll to position [188, 0]
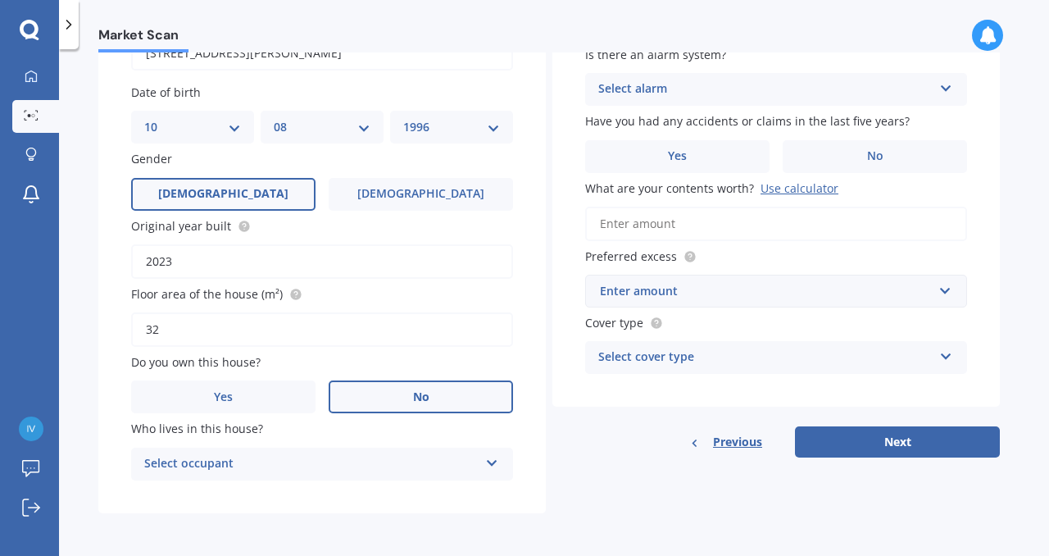
click at [435, 458] on div "Select occupant" at bounding box center [311, 464] width 334 height 20
click at [358, 499] on div "Tenant" at bounding box center [322, 495] width 380 height 29
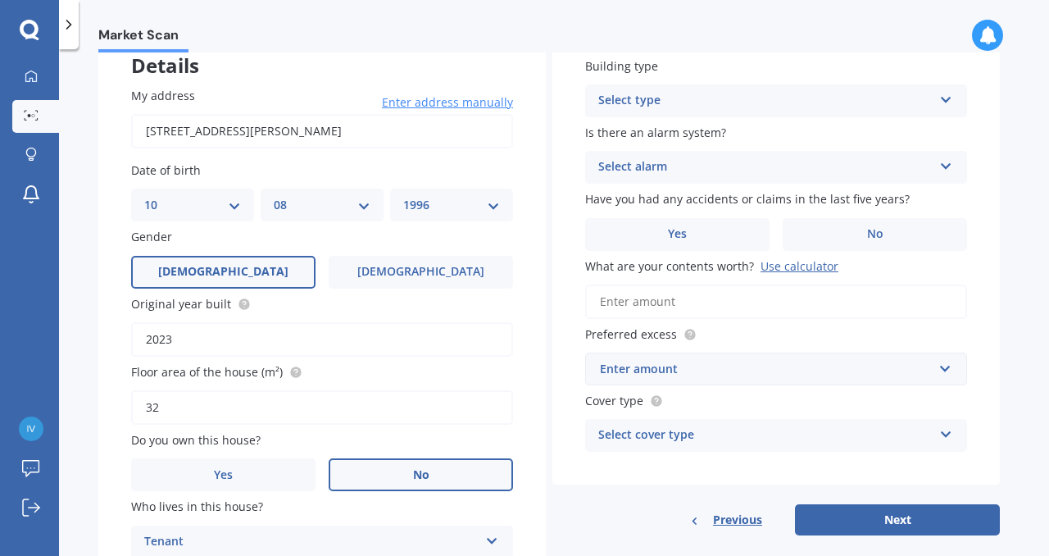
scroll to position [102, 0]
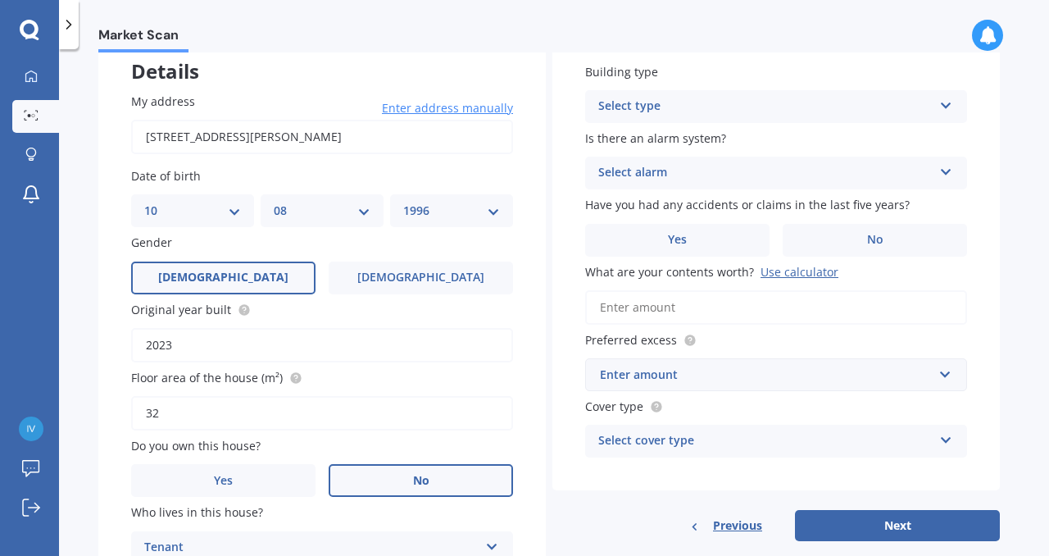
click at [669, 379] on div "Enter amount" at bounding box center [766, 374] width 333 height 18
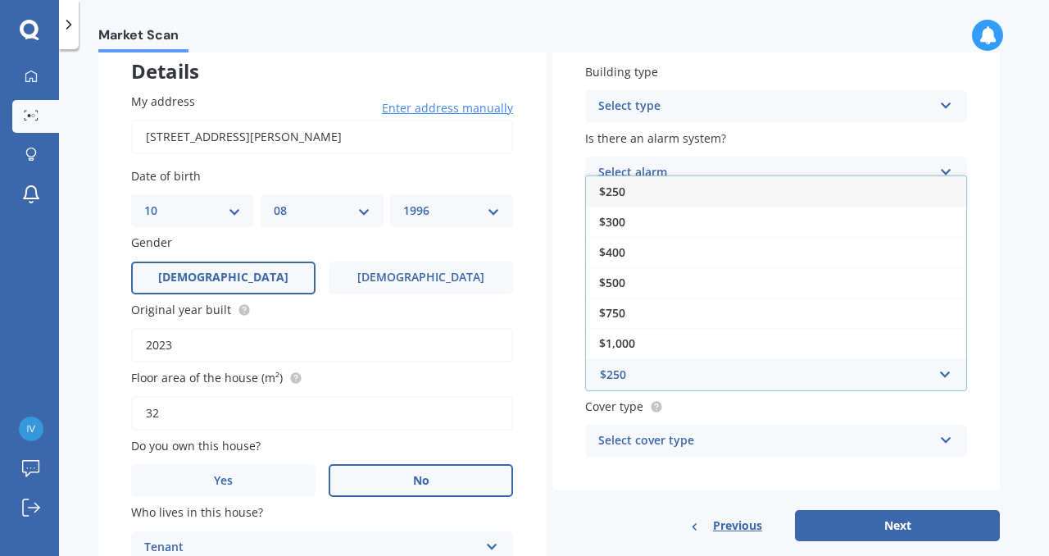
click at [636, 195] on div "$250" at bounding box center [776, 191] width 380 height 30
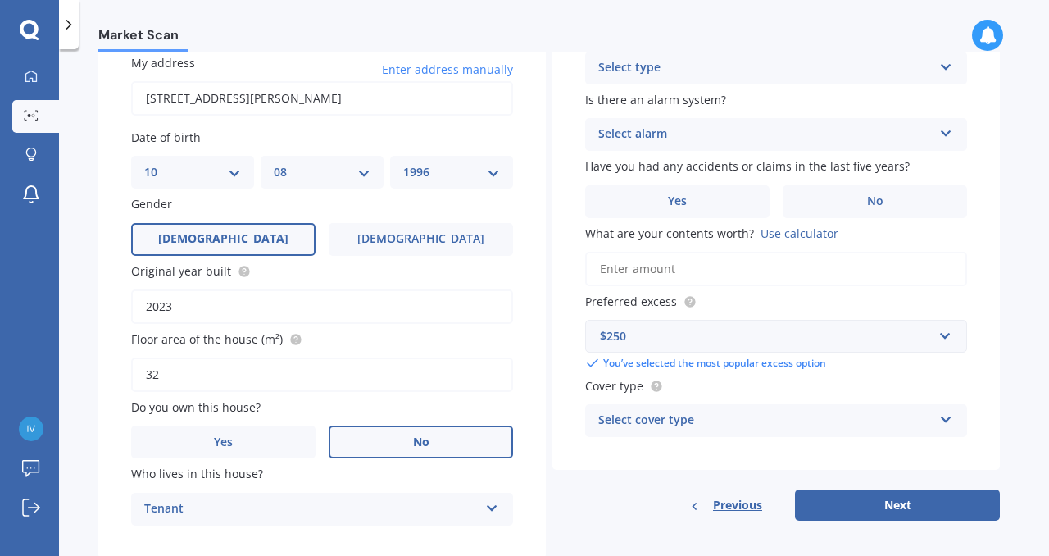
scroll to position [161, 0]
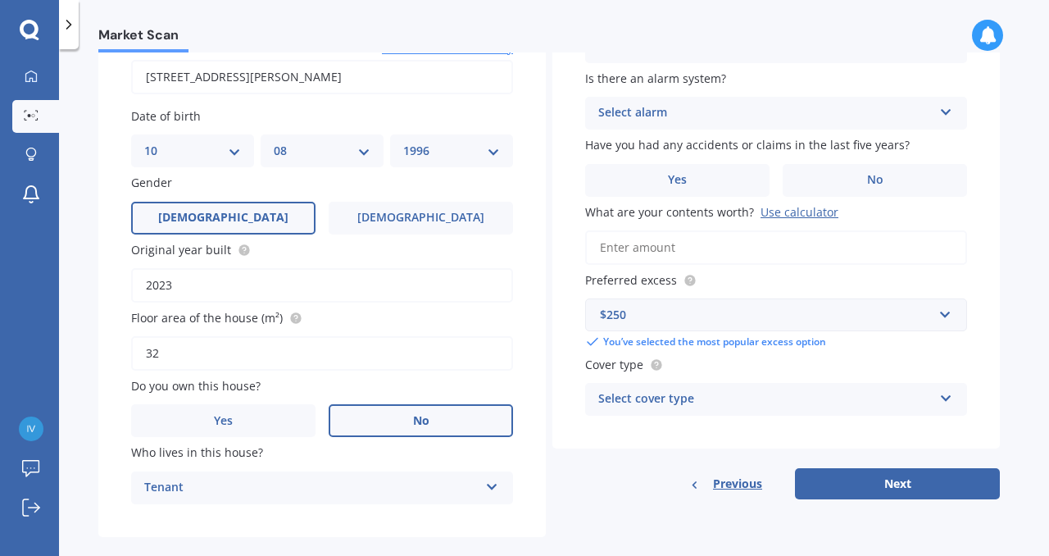
click at [683, 401] on div "Select cover type" at bounding box center [765, 399] width 334 height 20
click at [651, 434] on div "High" at bounding box center [776, 430] width 380 height 29
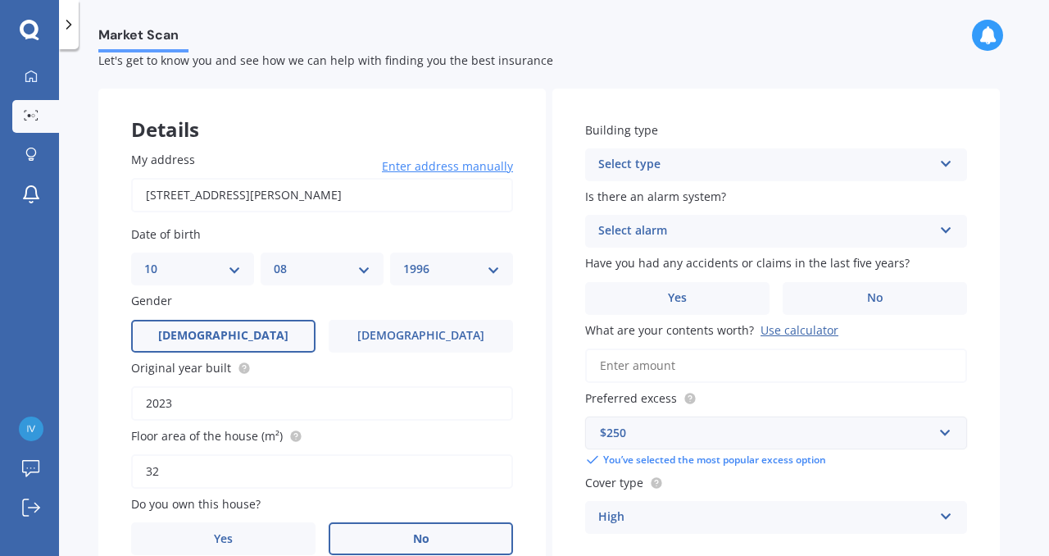
scroll to position [42, 0]
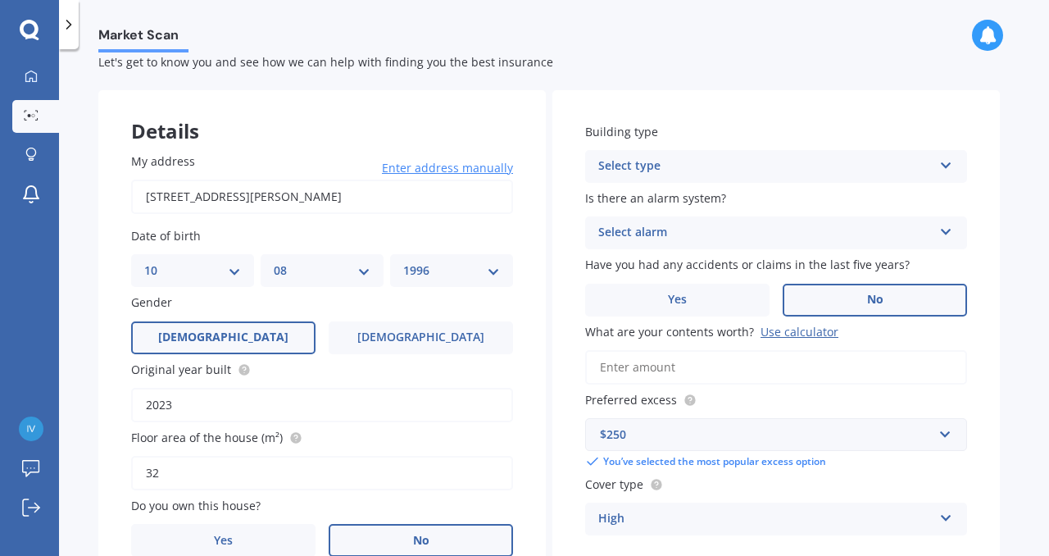
click at [860, 311] on label "No" at bounding box center [875, 300] width 184 height 33
click at [0, 0] on input "No" at bounding box center [0, 0] width 0 height 0
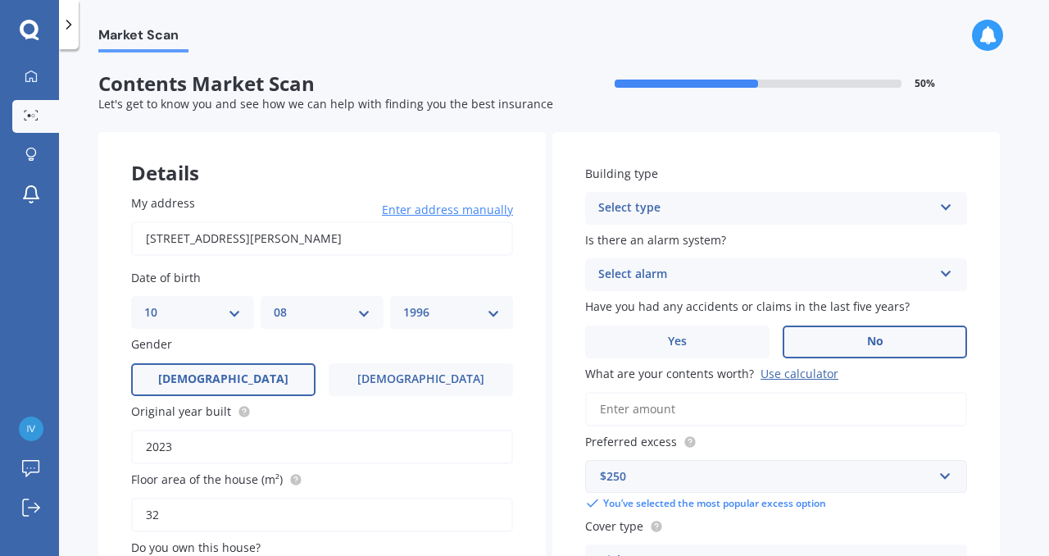
click at [703, 210] on div "Select type" at bounding box center [765, 208] width 334 height 20
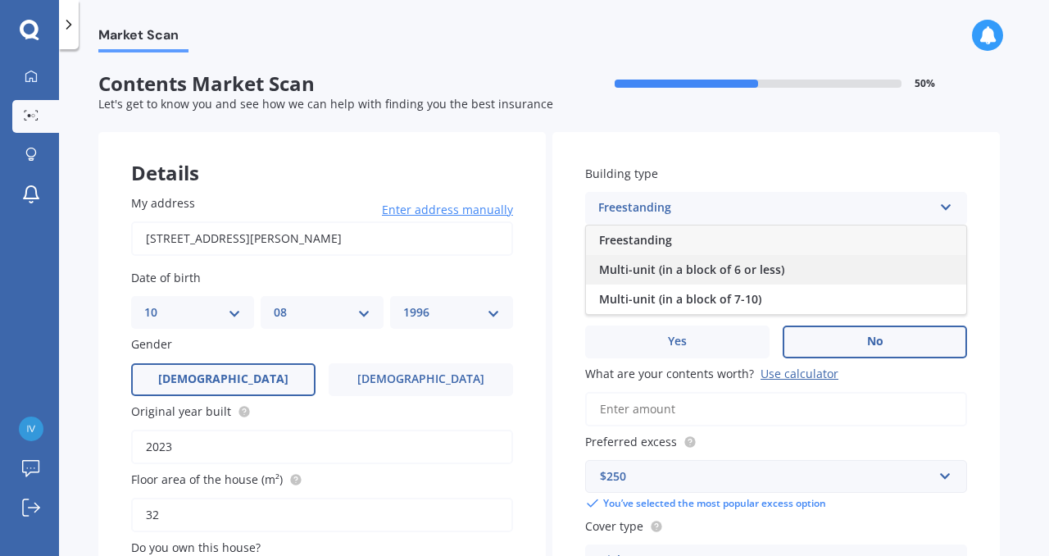
click at [652, 273] on span "Multi-unit (in a block of 6 or less)" at bounding box center [691, 269] width 185 height 16
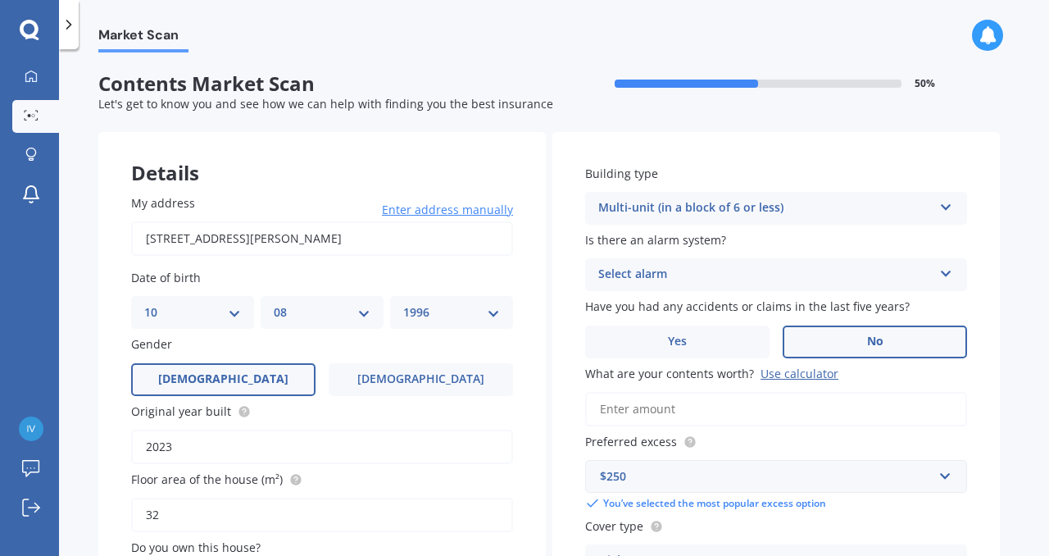
click at [661, 273] on div "Select alarm" at bounding box center [765, 275] width 334 height 20
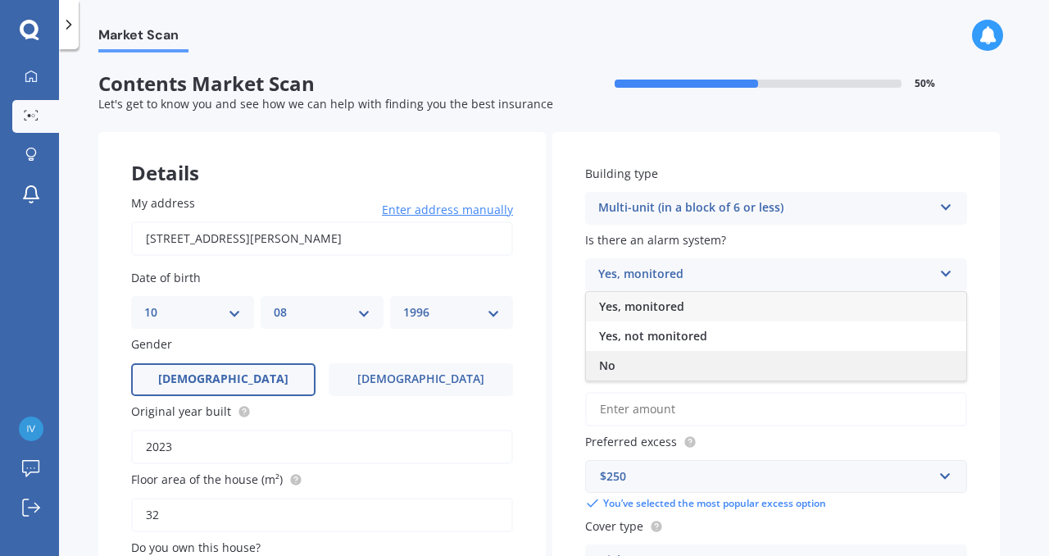
click at [627, 364] on div "No" at bounding box center [776, 365] width 380 height 29
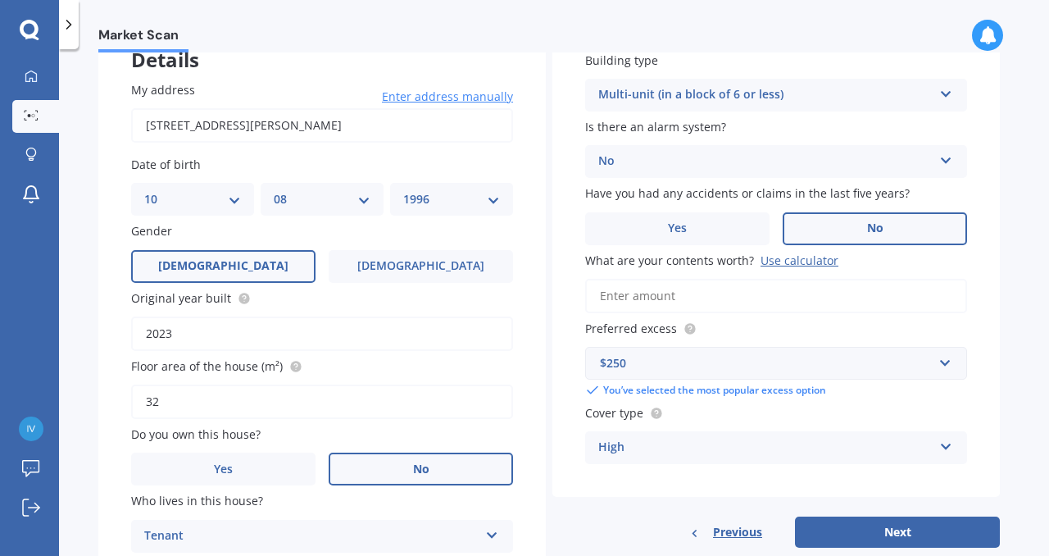
scroll to position [188, 0]
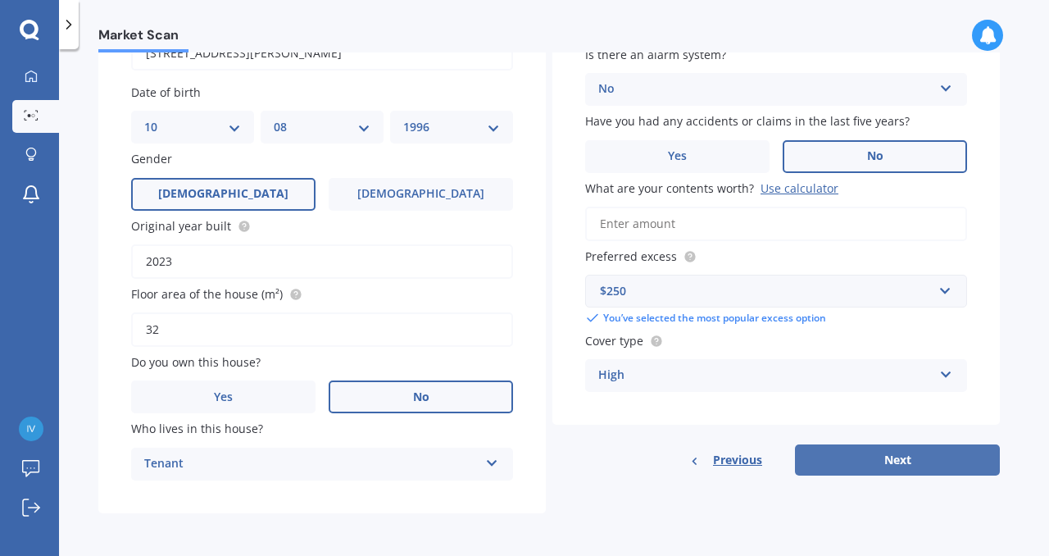
click at [886, 474] on button "Next" at bounding box center [897, 459] width 205 height 31
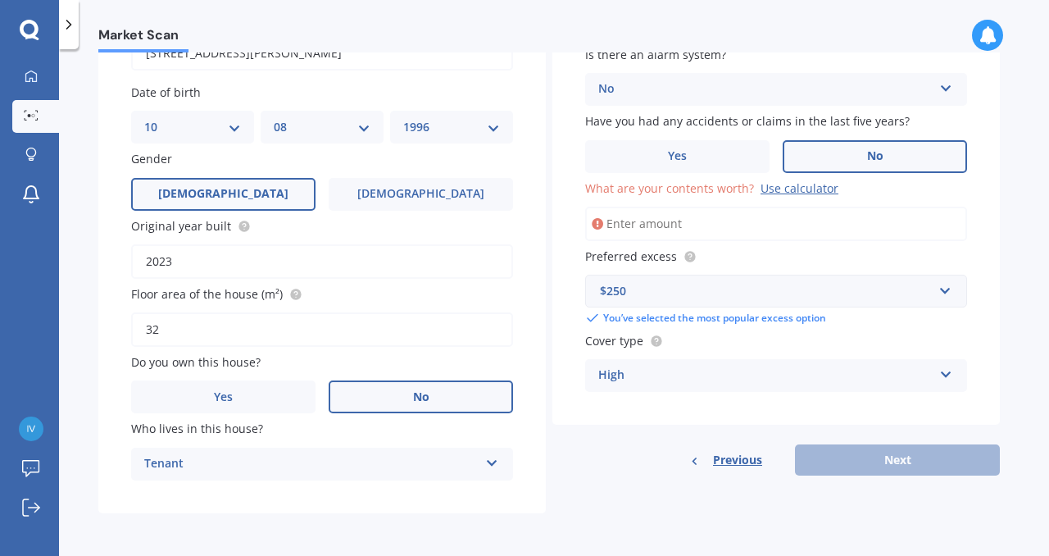
click at [773, 226] on input "What are your contents worth? Use calculator" at bounding box center [776, 223] width 382 height 34
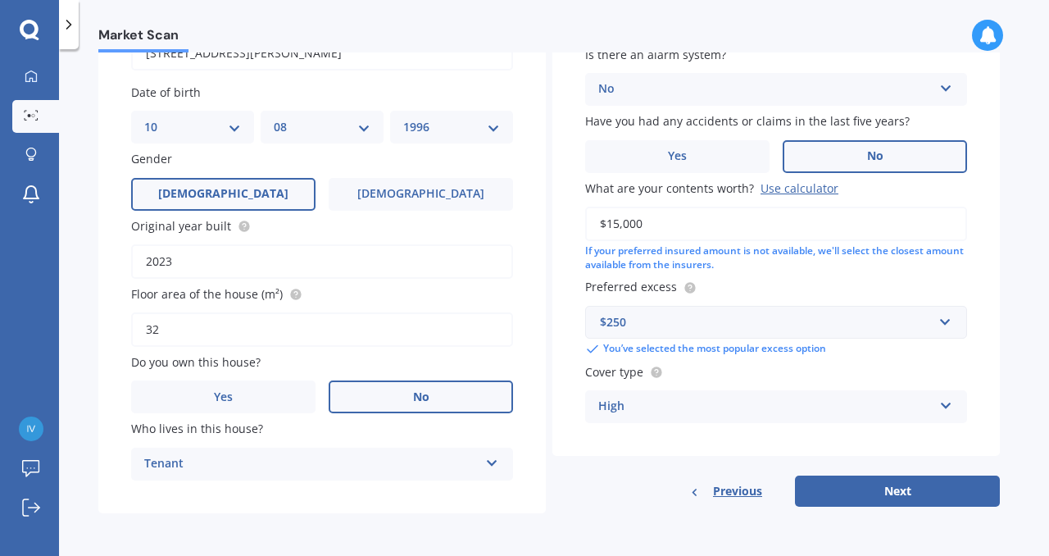
click at [770, 215] on input "$15,000" at bounding box center [776, 223] width 382 height 34
type input "$15,000"
click at [735, 241] on div "$15,000 If your preferred insured amount is not available, we'll select the clo…" at bounding box center [776, 239] width 382 height 66
click at [700, 226] on input "$15,000" at bounding box center [776, 223] width 382 height 34
click at [831, 486] on button "Next" at bounding box center [897, 490] width 205 height 31
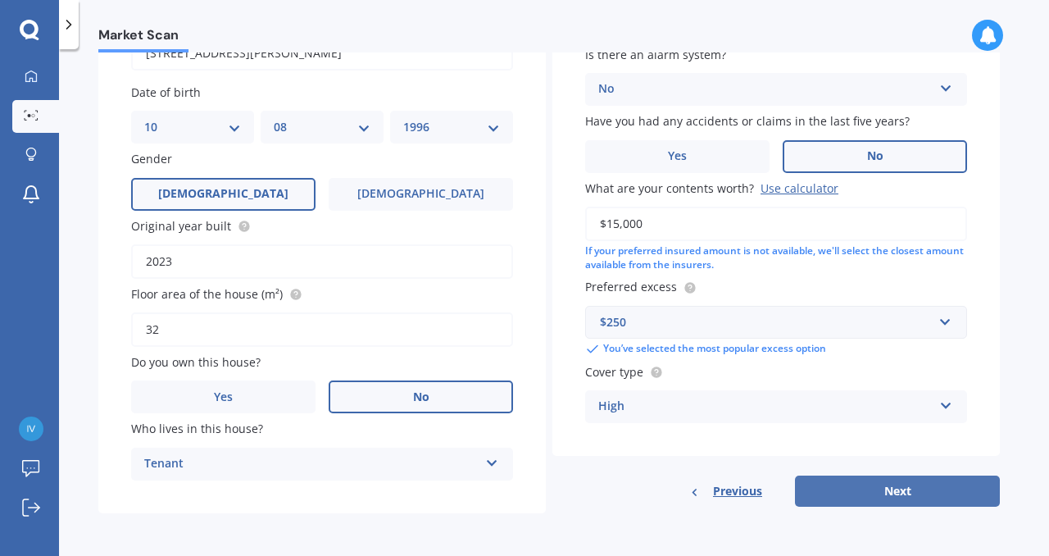
select select "10"
select select "08"
select select "1996"
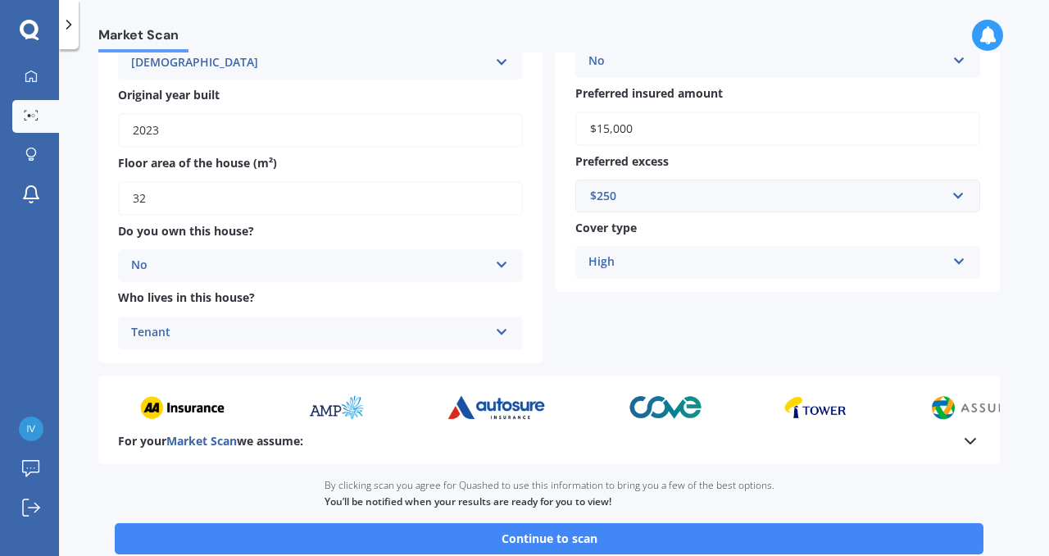
scroll to position [361, 0]
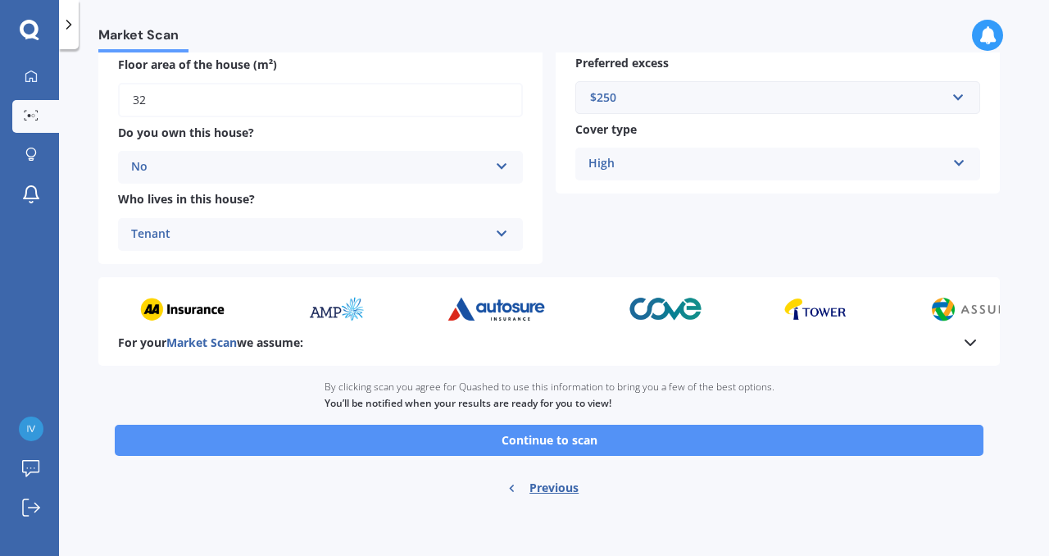
click at [626, 439] on button "Continue to scan" at bounding box center [549, 439] width 869 height 31
